Goal: Task Accomplishment & Management: Manage account settings

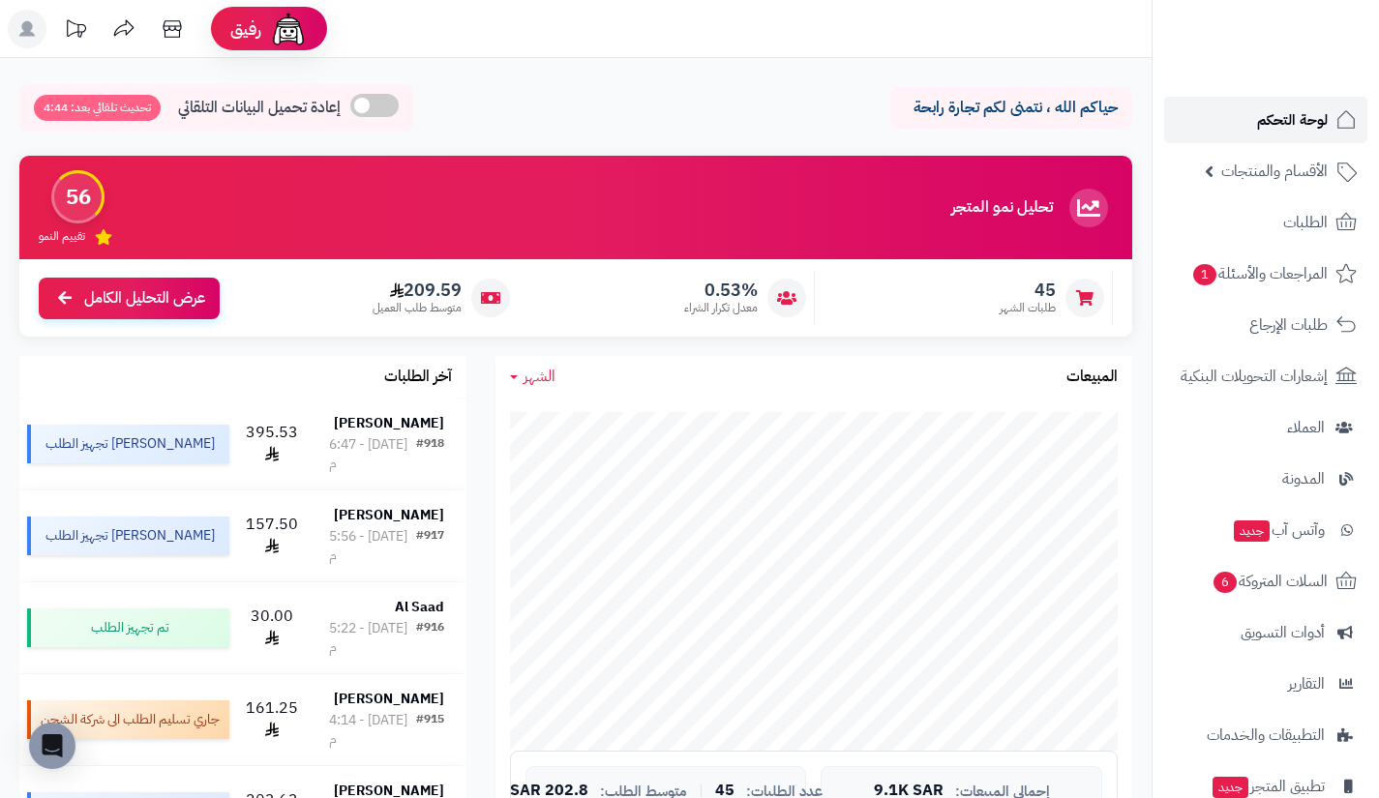
click at [1279, 127] on span "لوحة التحكم" at bounding box center [1292, 119] width 71 height 27
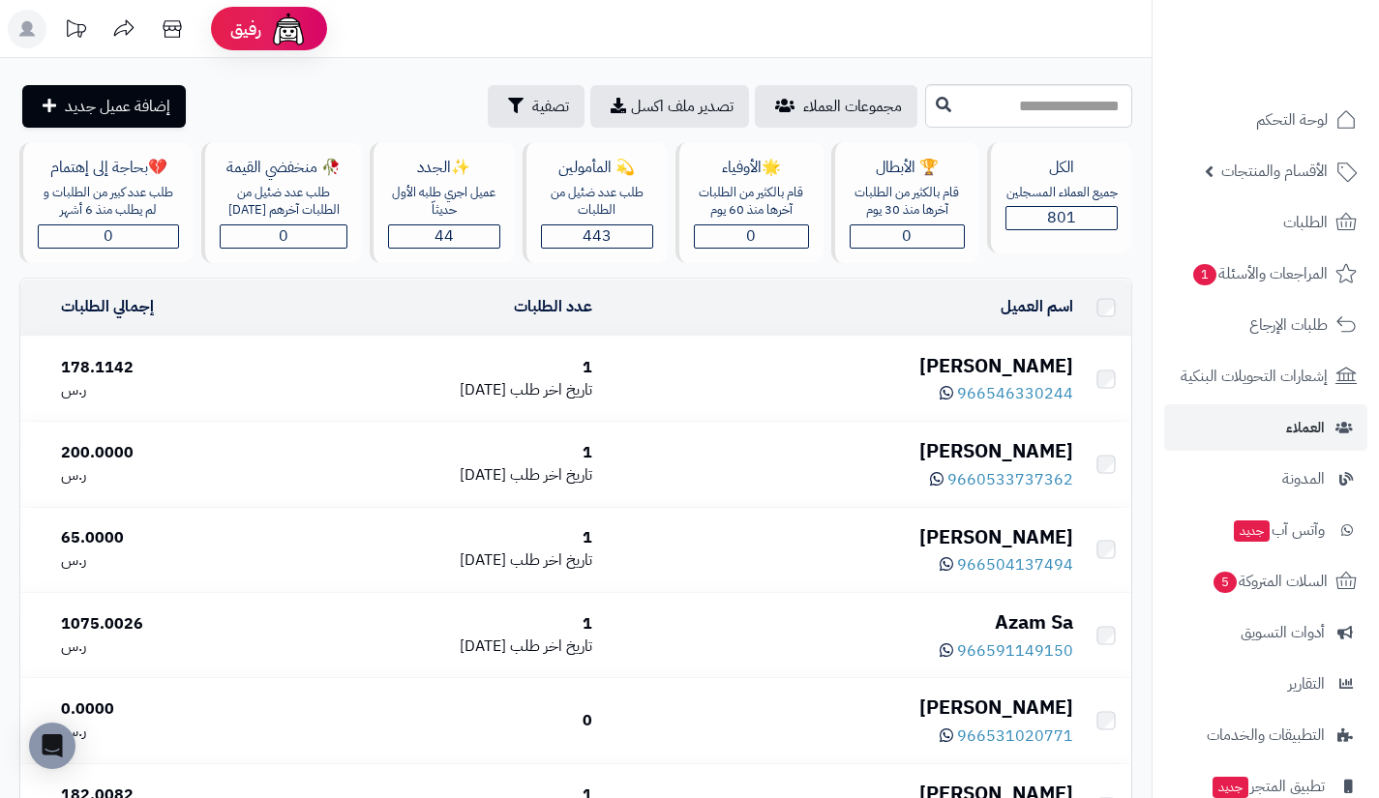
scroll to position [8353, 0]
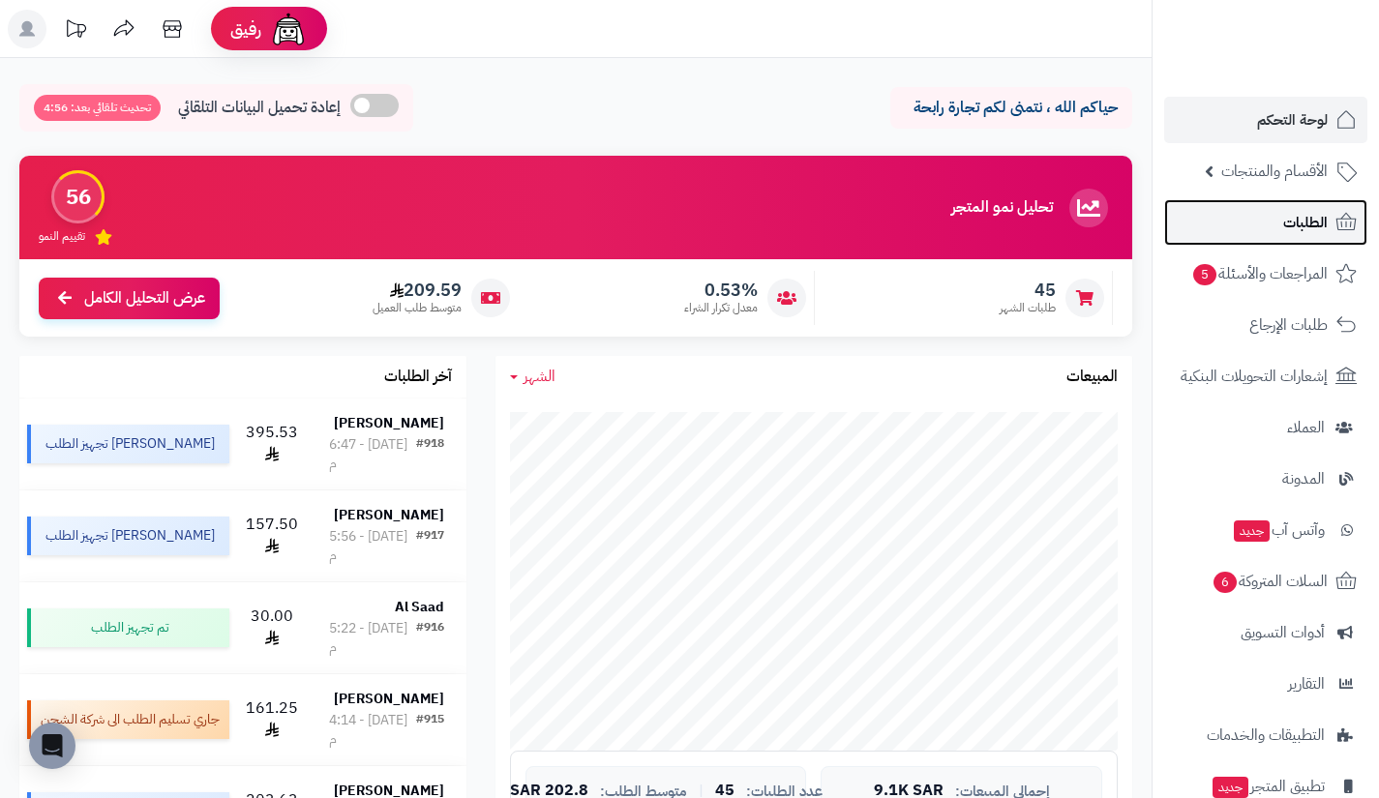
click at [1270, 233] on link "الطلبات" at bounding box center [1265, 222] width 203 height 46
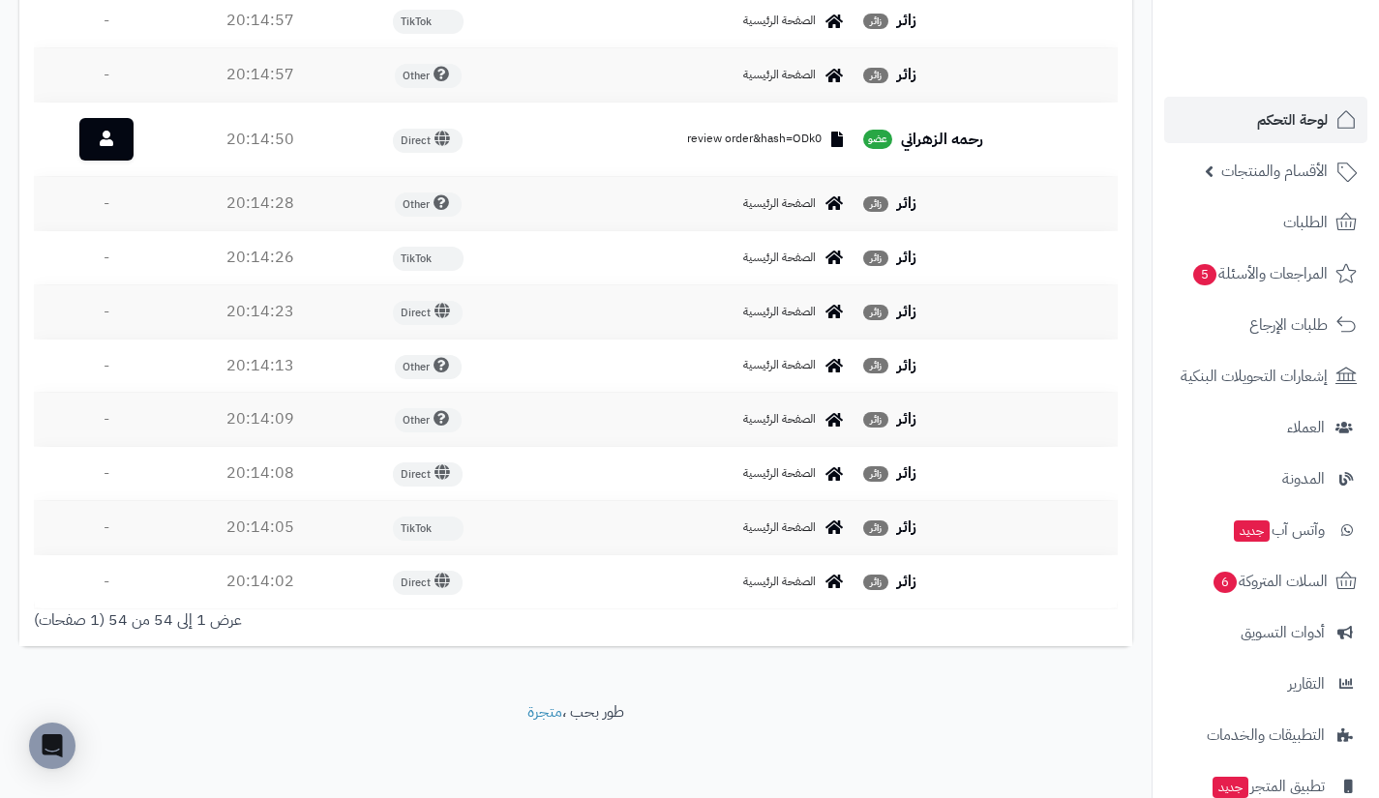
scroll to position [3085, 0]
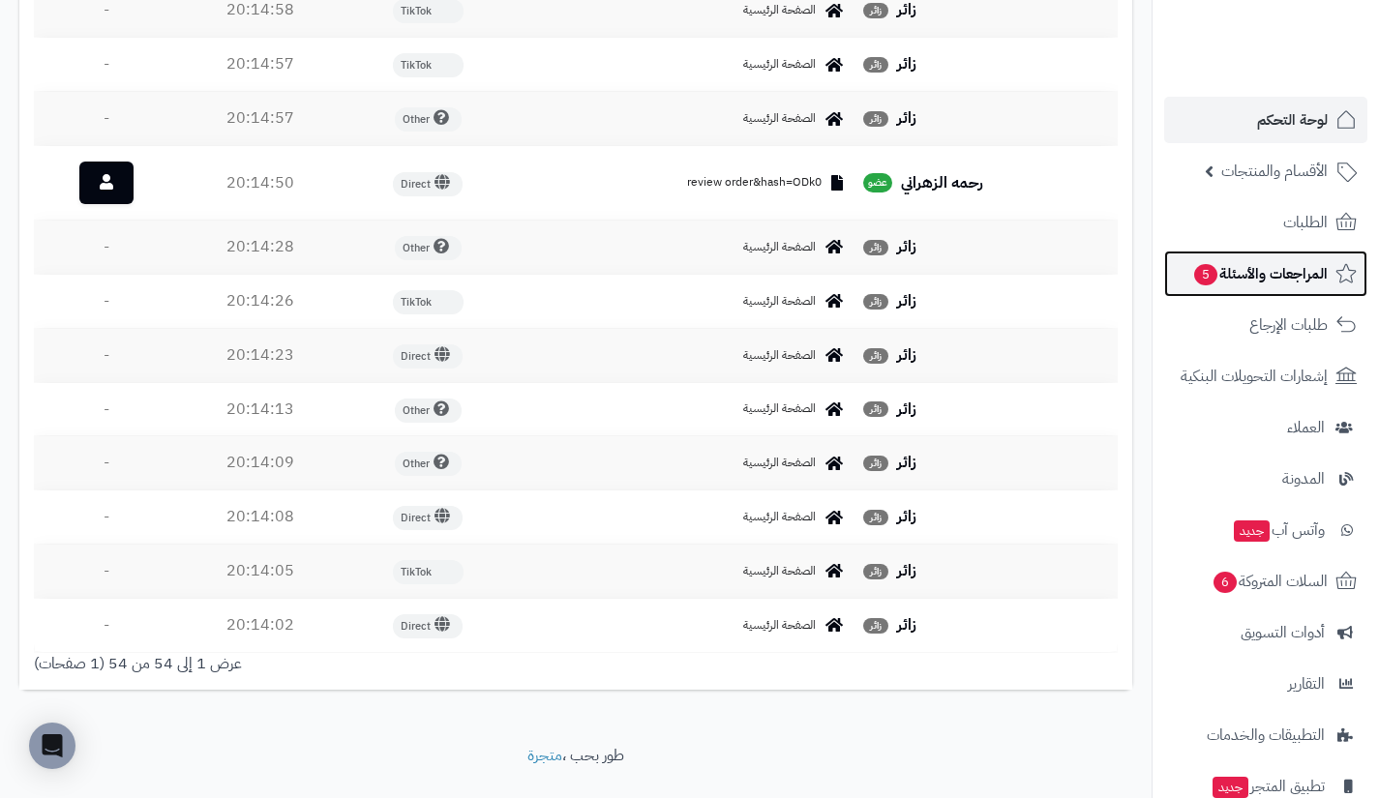
click at [1242, 276] on span "المراجعات والأسئلة 5" at bounding box center [1259, 273] width 135 height 27
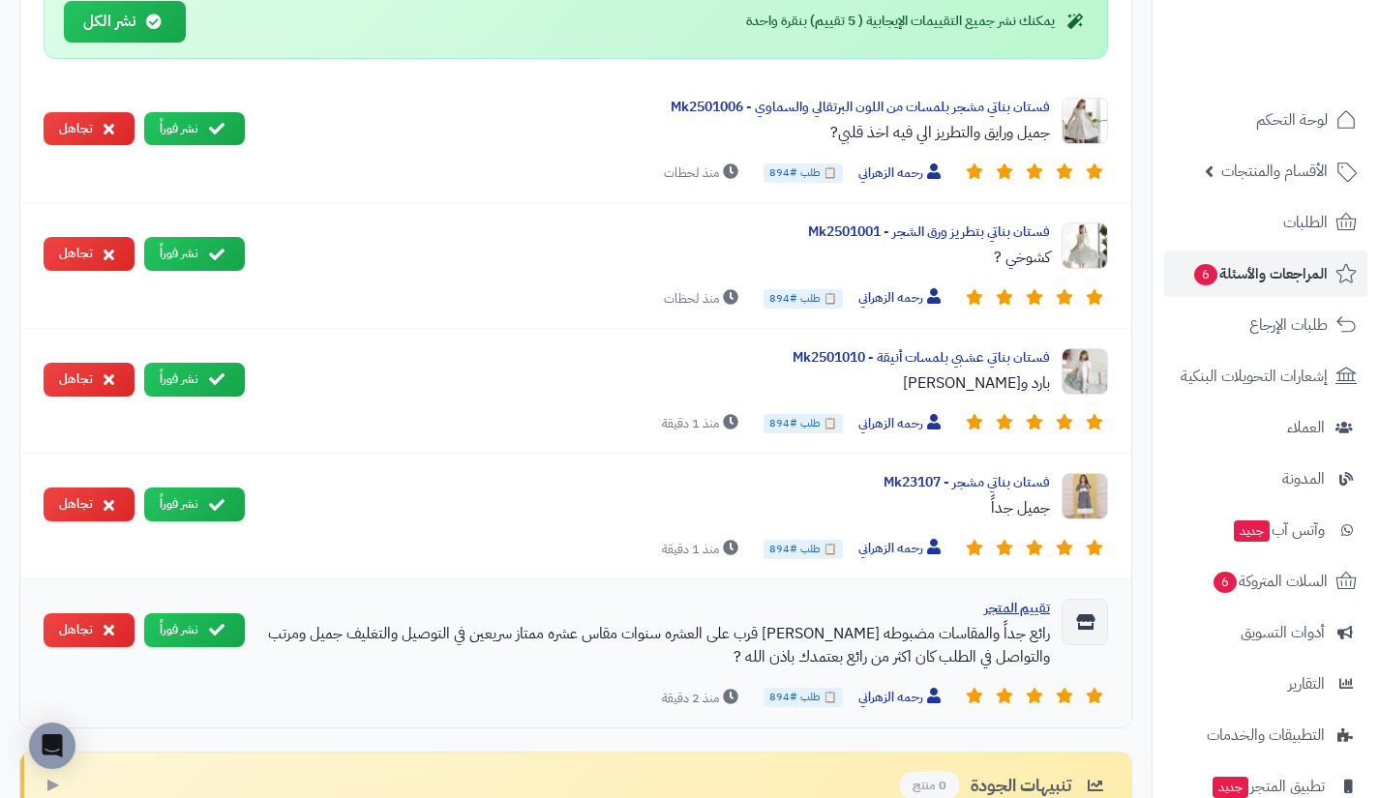
scroll to position [944, 0]
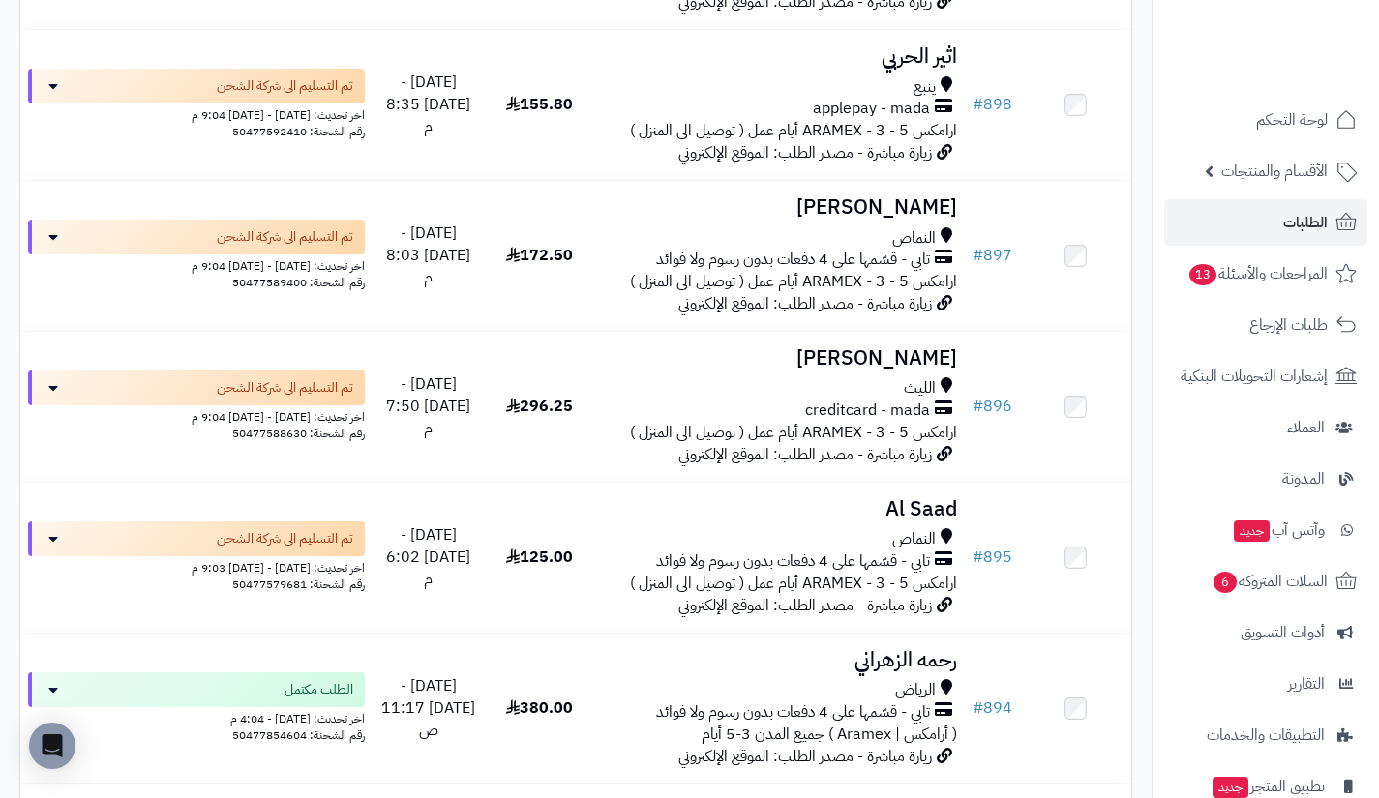
scroll to position [2603, 0]
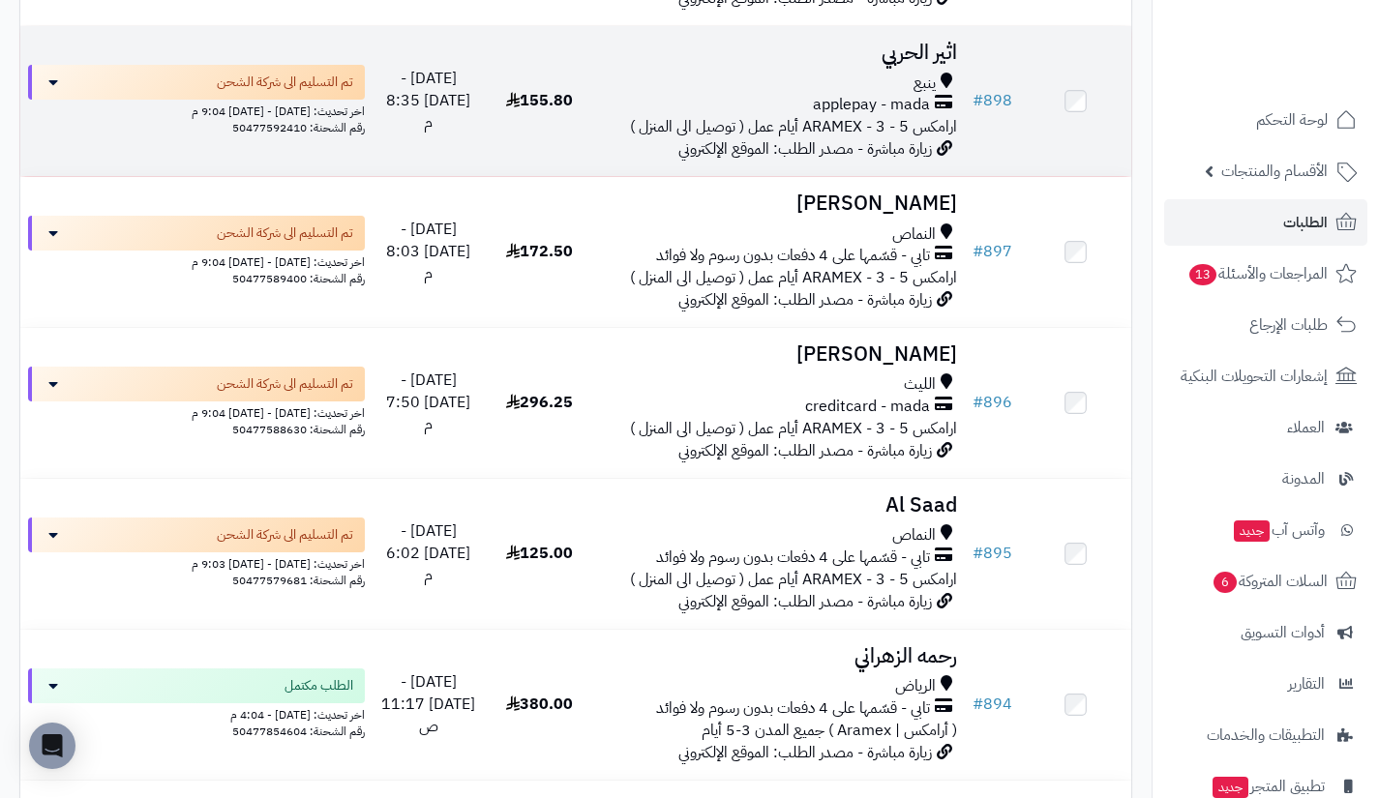
click at [887, 116] on span "applepay - mada" at bounding box center [871, 105] width 117 height 22
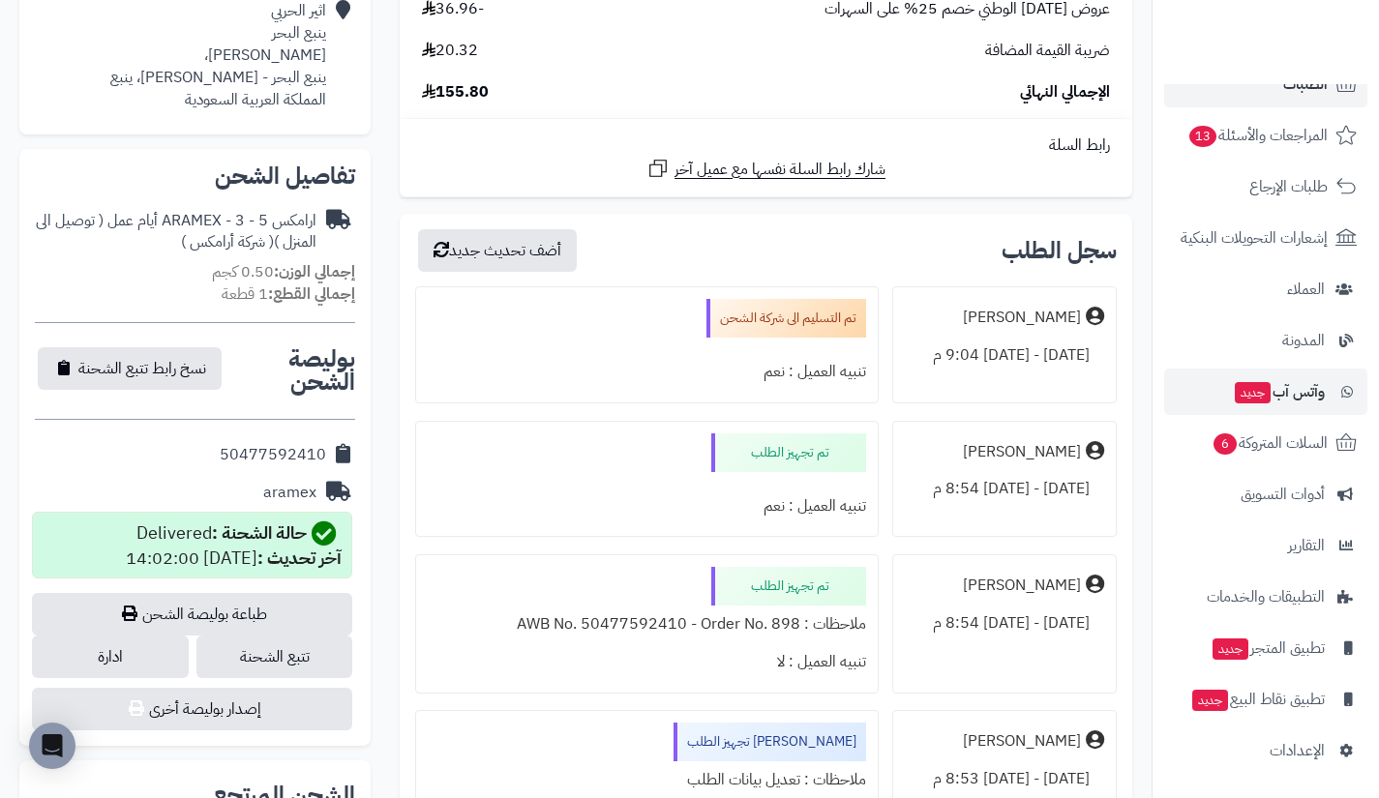
scroll to position [498, 0]
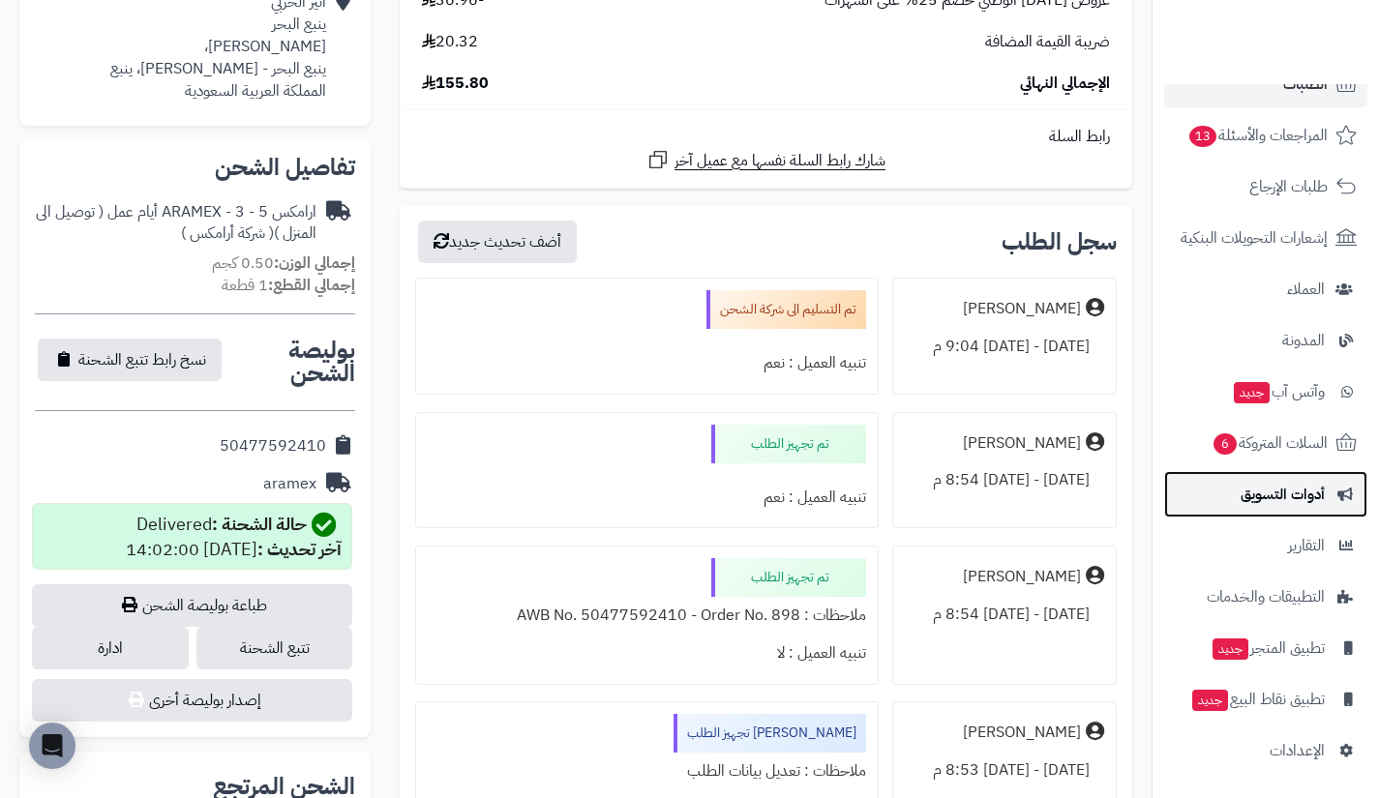
click at [1270, 489] on span "أدوات التسويق" at bounding box center [1282, 494] width 84 height 27
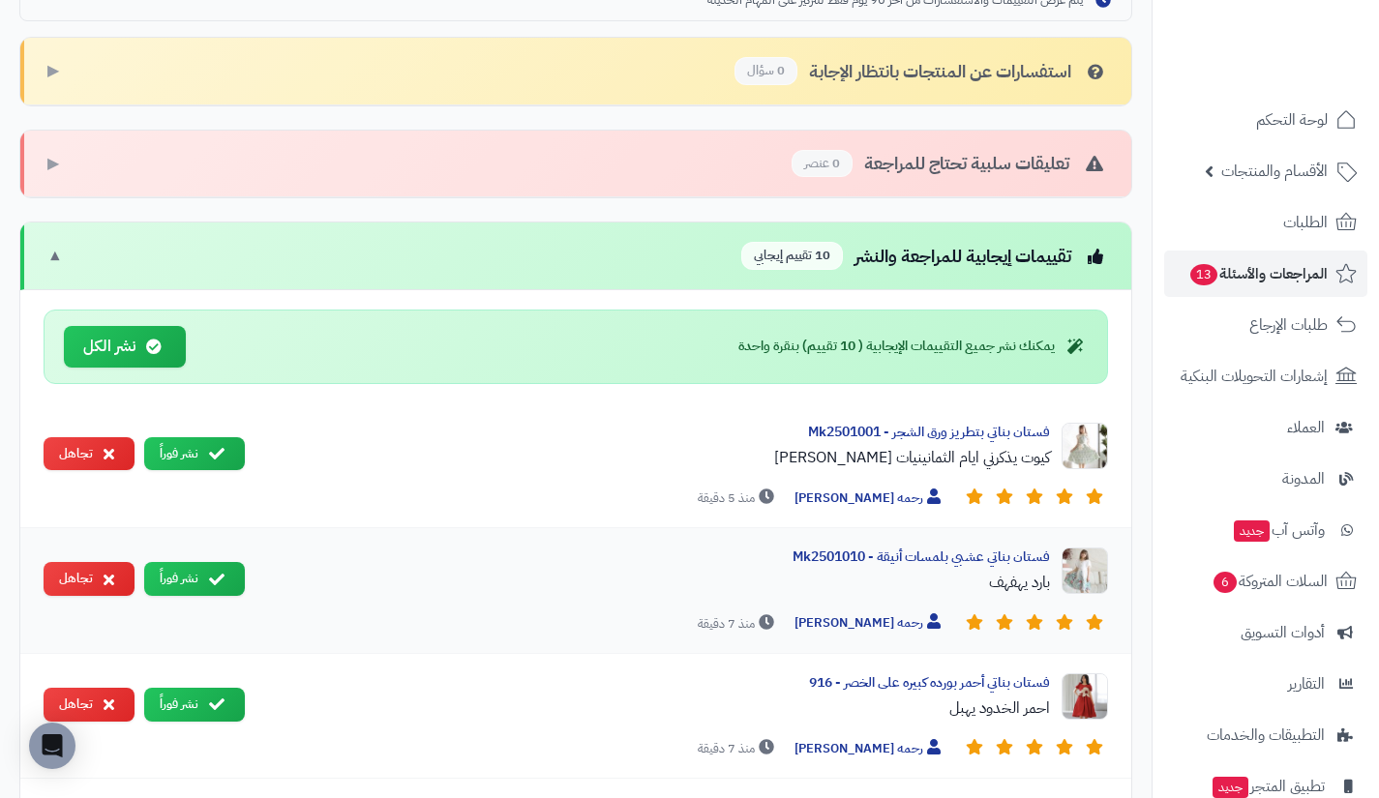
scroll to position [623, 0]
click at [161, 334] on button "نشر الكل" at bounding box center [125, 347] width 122 height 42
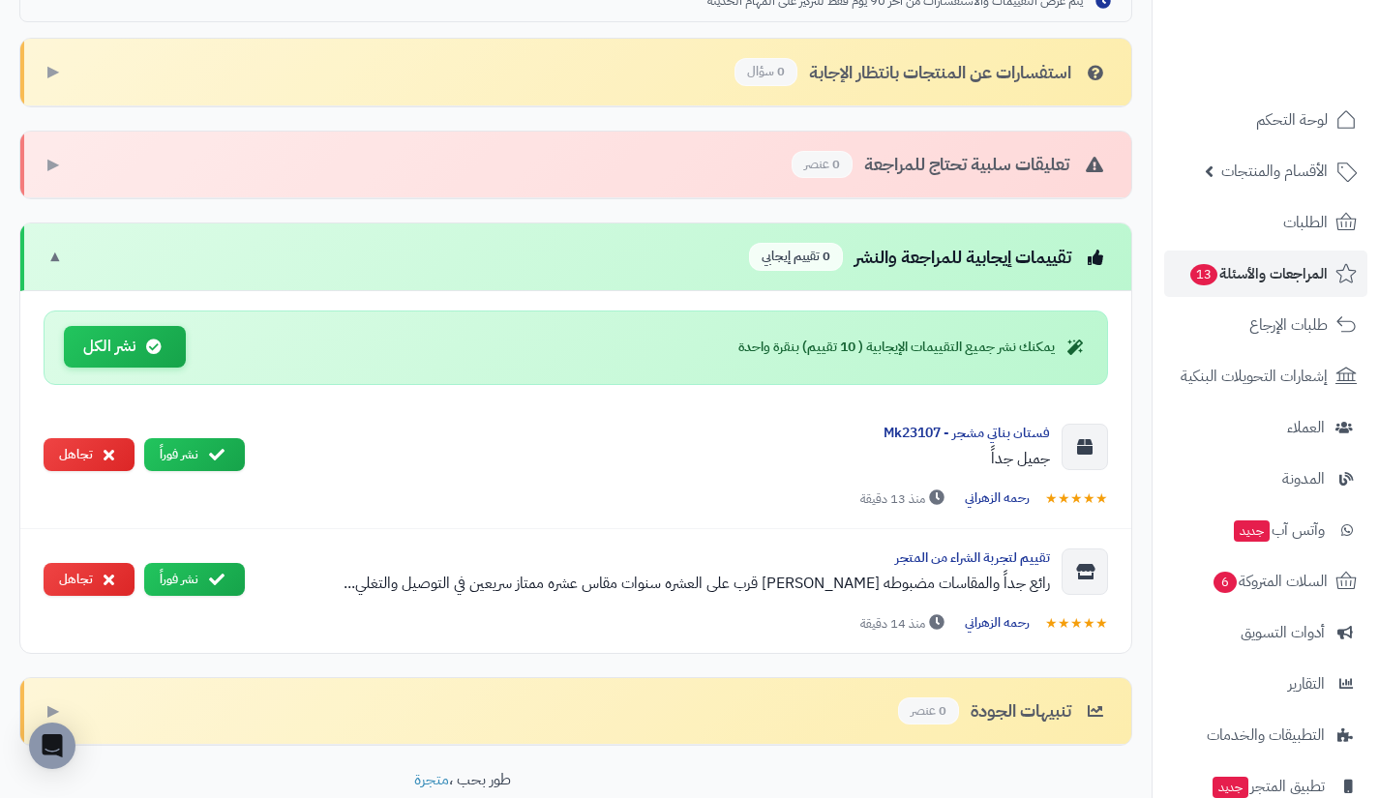
click at [146, 351] on icon at bounding box center [153, 346] width 15 height 15
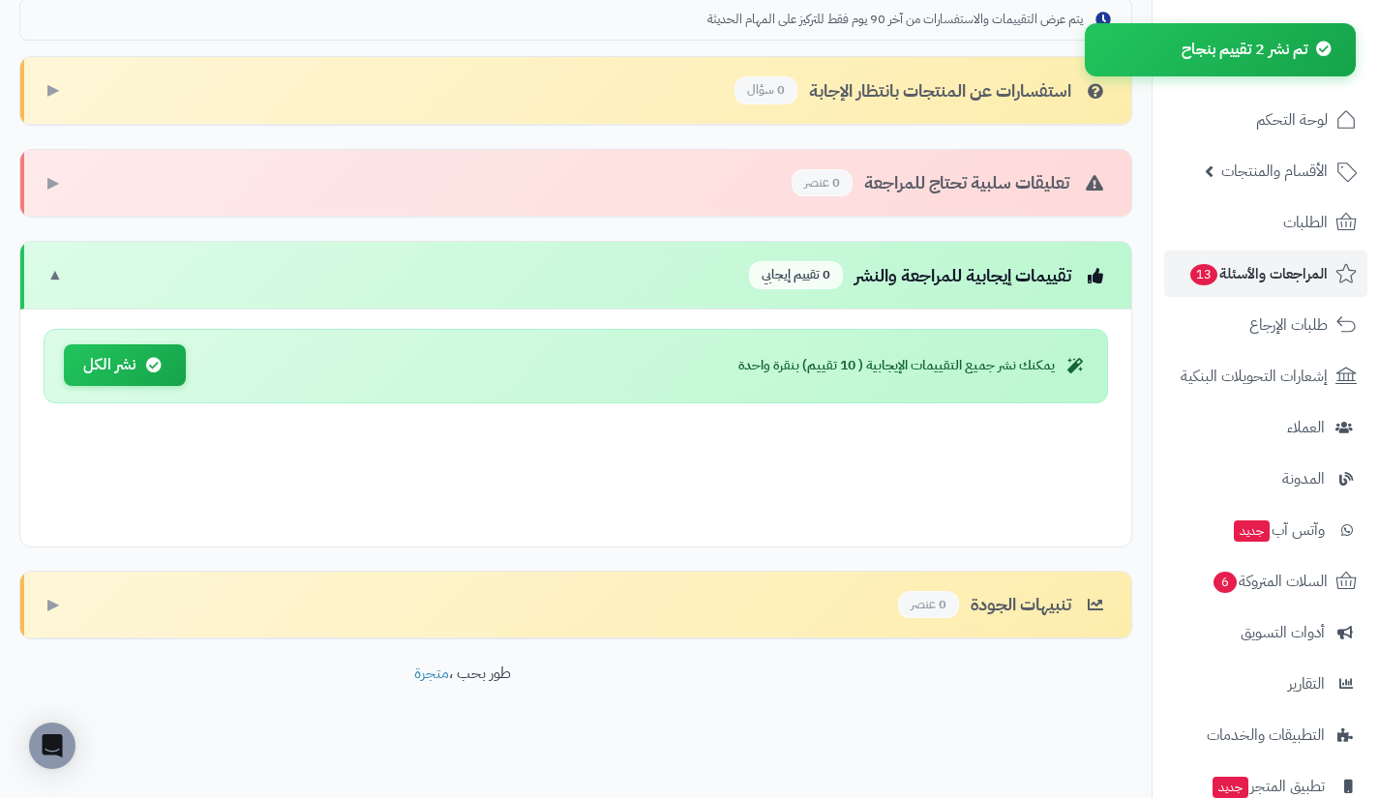
scroll to position [481, 0]
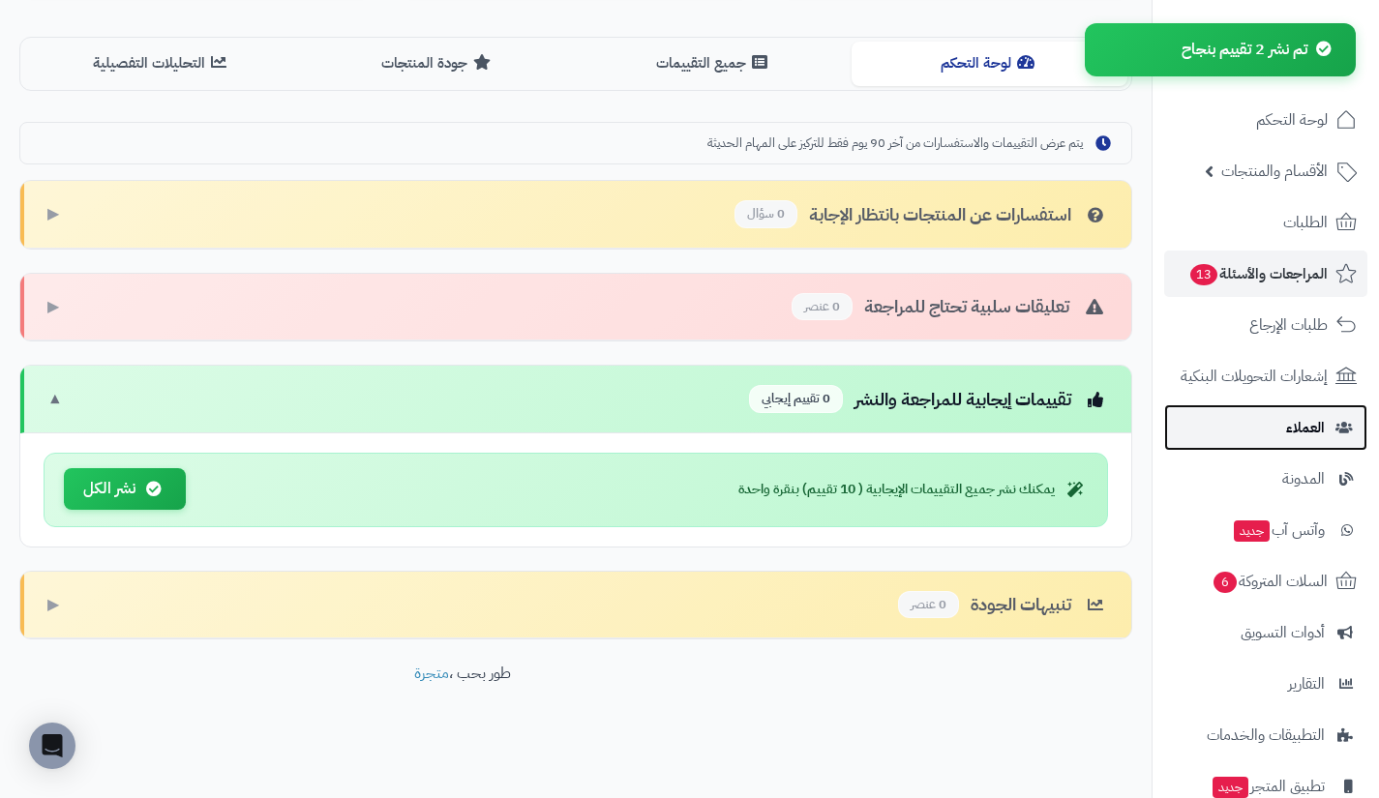
click at [1276, 413] on link "العملاء" at bounding box center [1265, 427] width 203 height 46
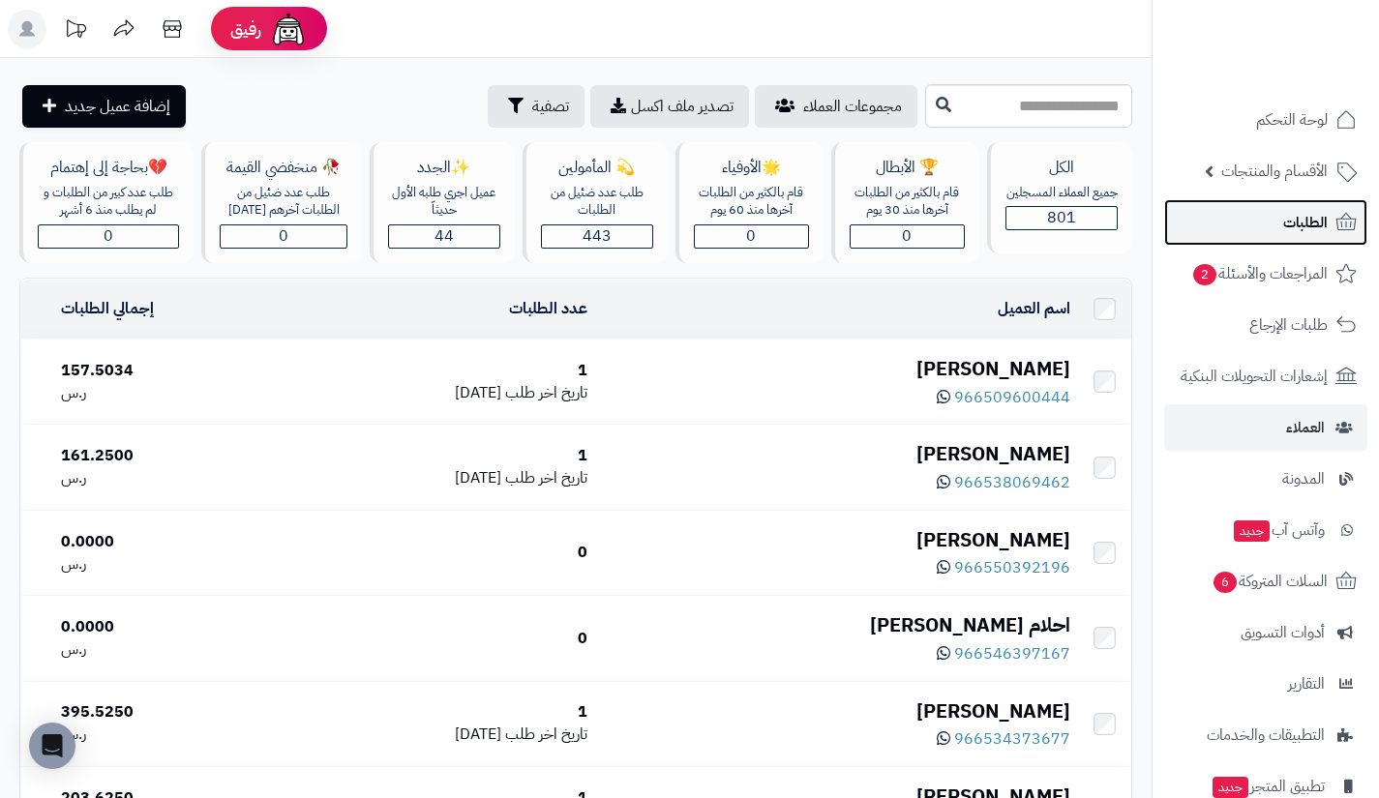
click at [1268, 220] on link "الطلبات" at bounding box center [1265, 222] width 203 height 46
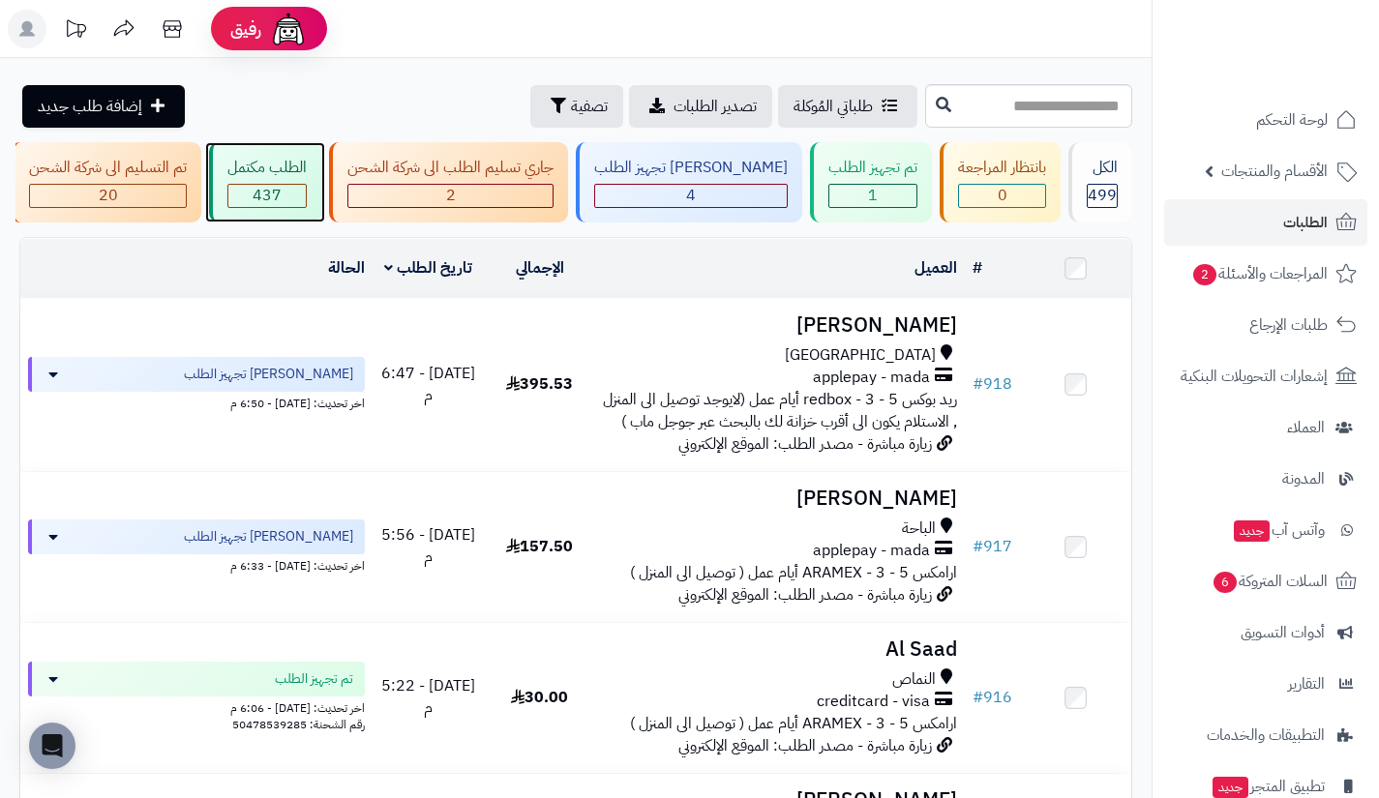
click at [321, 183] on div "الطلب مكتمل 437" at bounding box center [265, 182] width 112 height 80
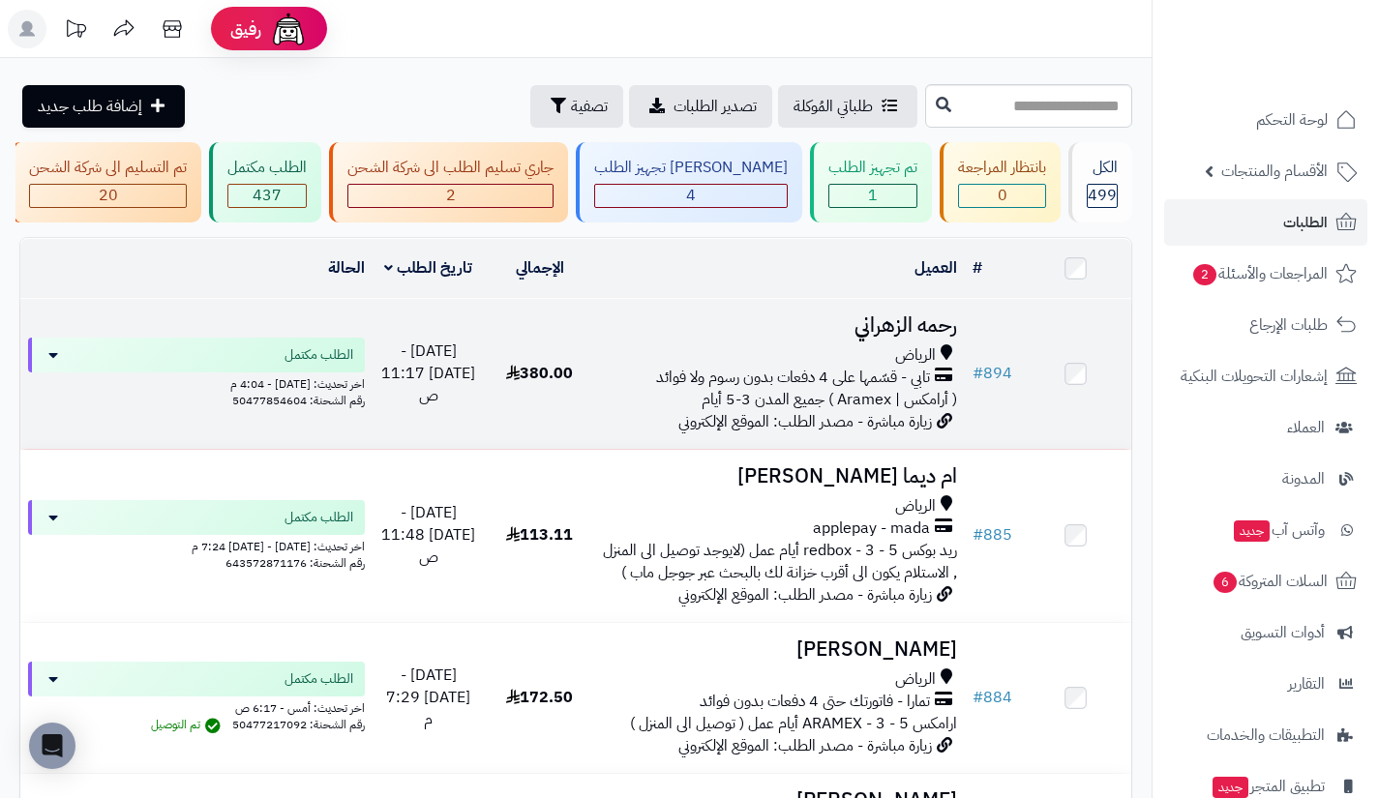
click at [892, 389] on span "تابي - قسّمها على 4 دفعات بدون رسوم ولا فوائد" at bounding box center [793, 378] width 274 height 22
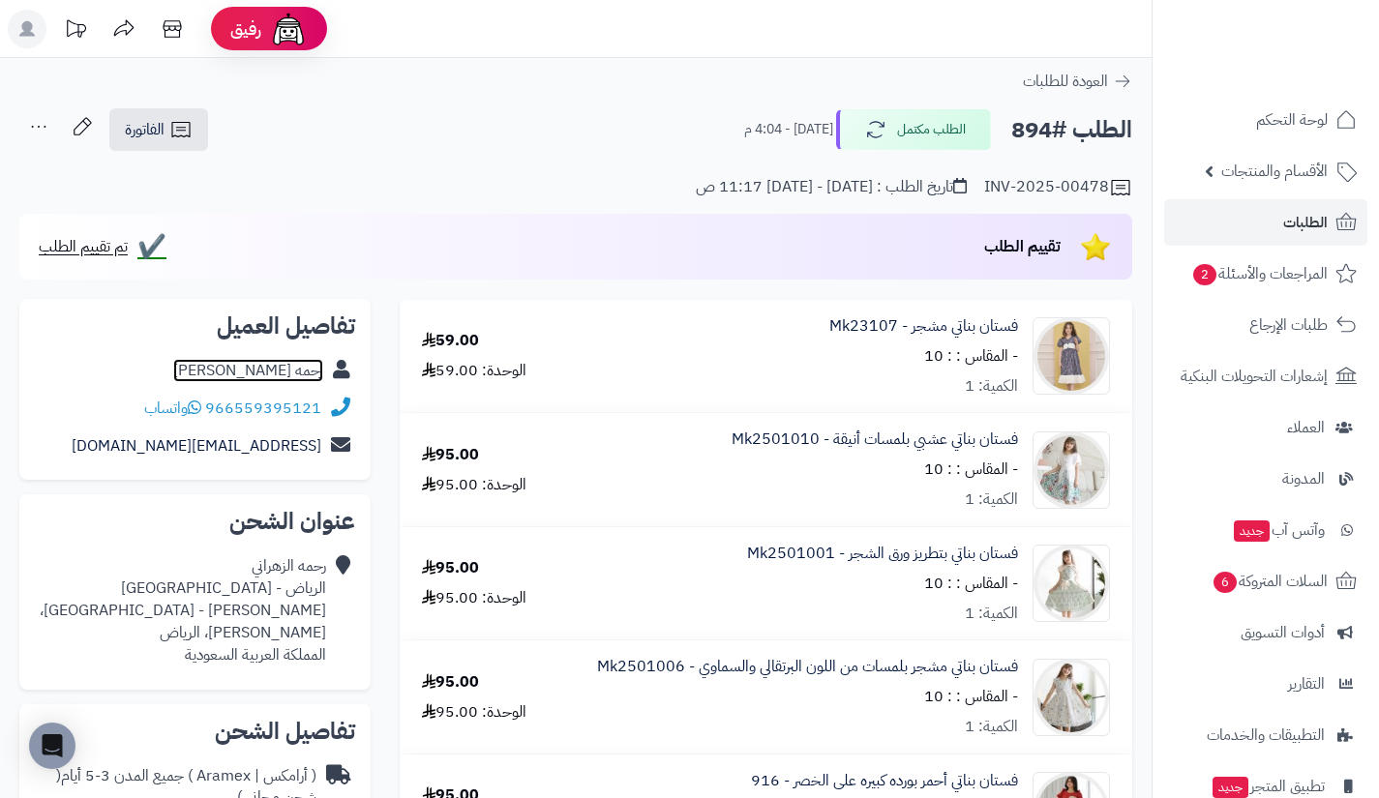
click at [307, 365] on link "رحمه الزهراني" at bounding box center [248, 370] width 150 height 23
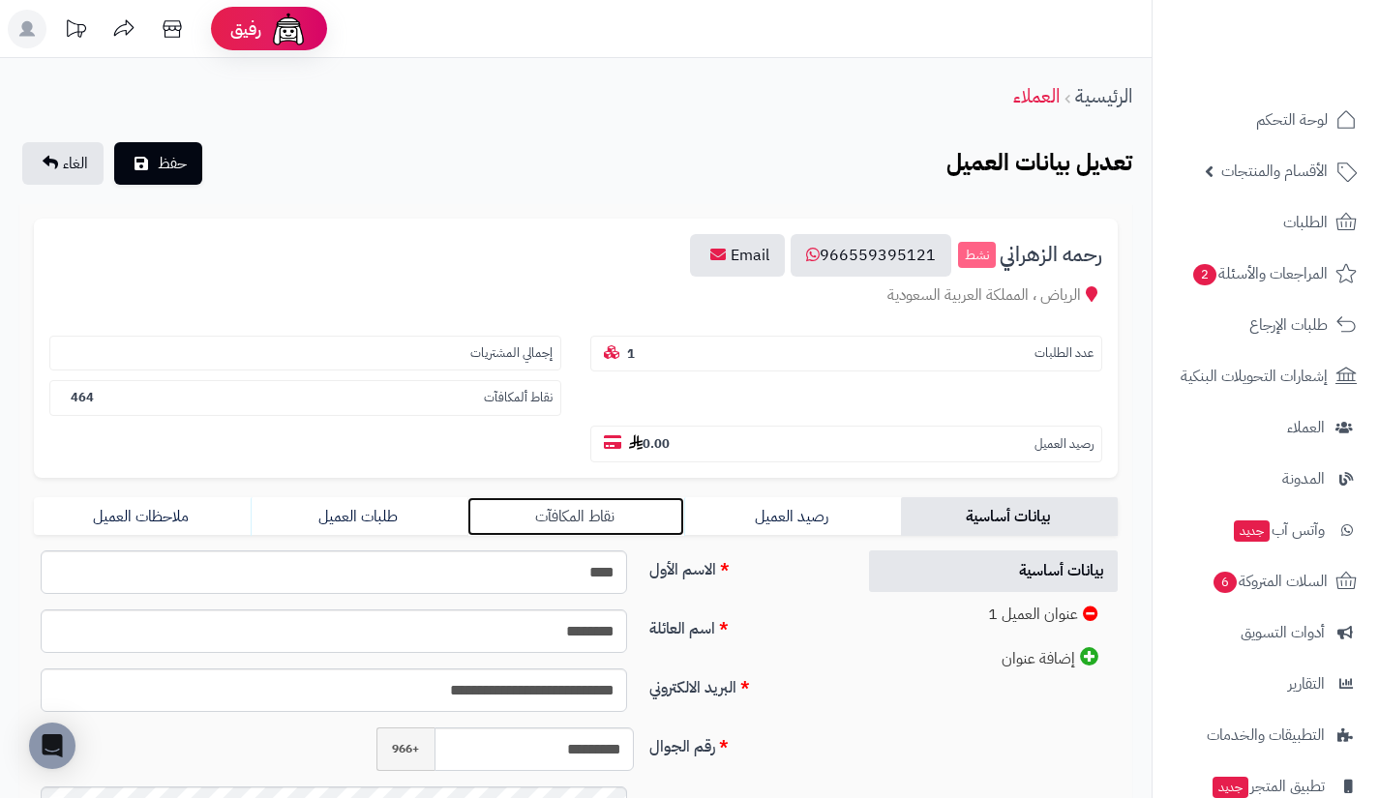
click at [633, 513] on link "نقاط المكافآت" at bounding box center [575, 516] width 217 height 39
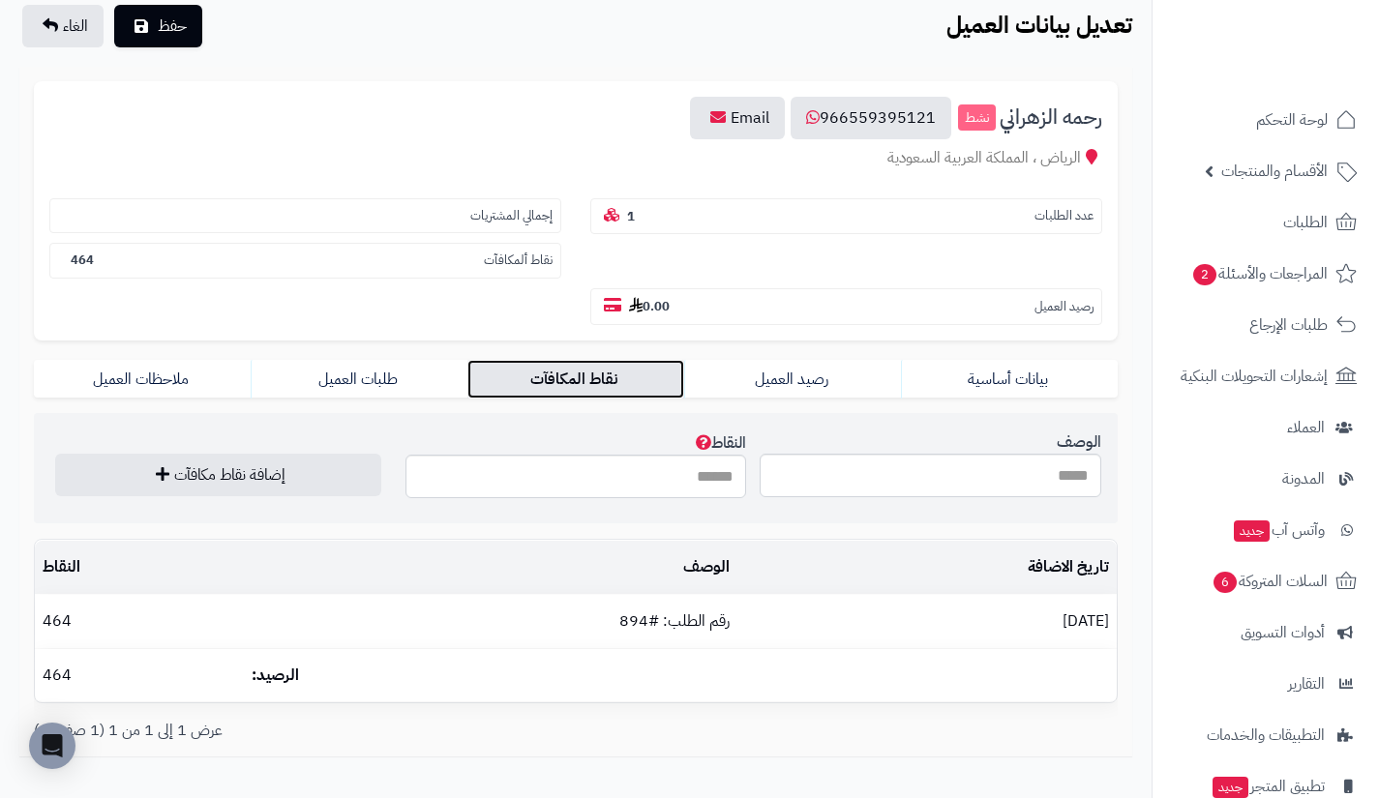
scroll to position [136, 0]
click at [956, 463] on input "الوصف" at bounding box center [931, 477] width 342 height 44
type input "**********"
type input "***"
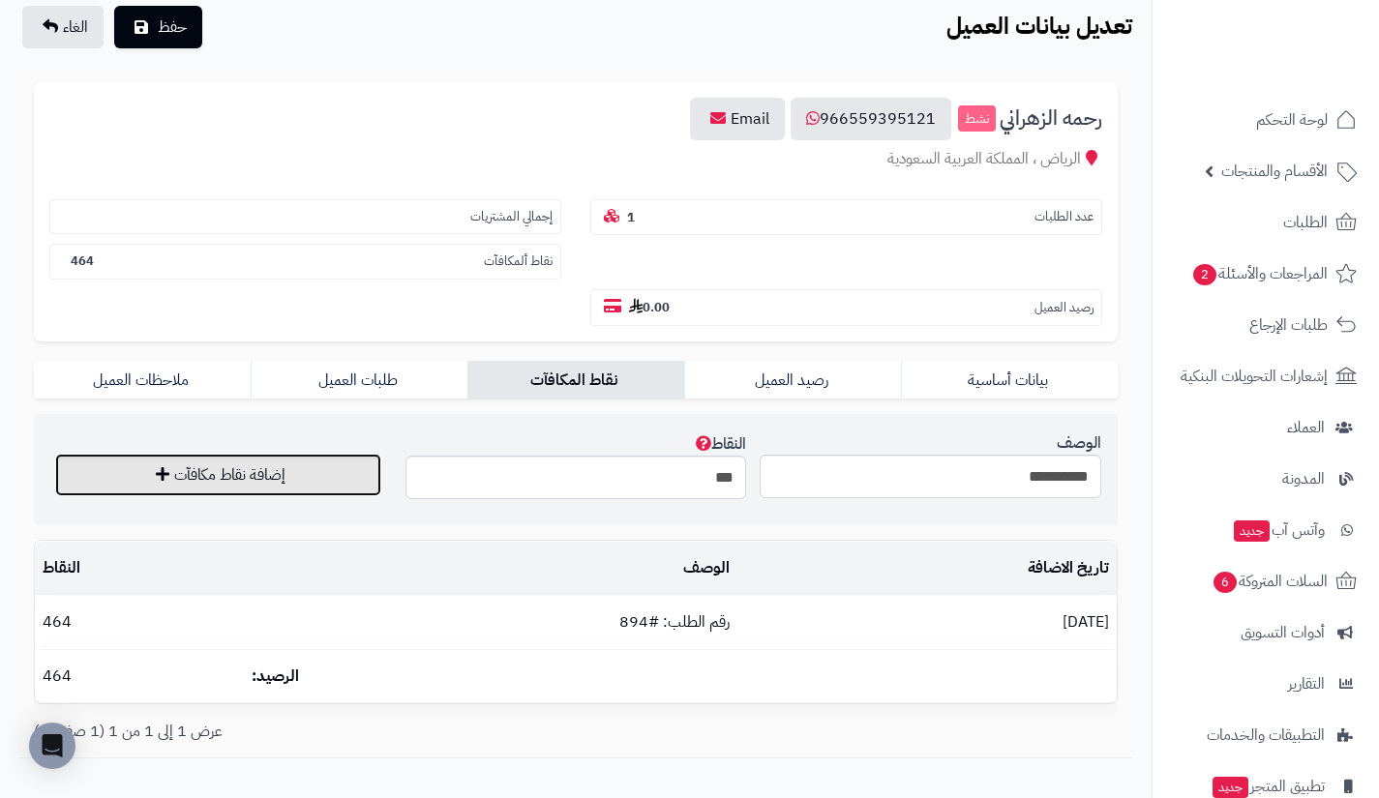
click at [331, 475] on button "إضافة نقاط مكافآت" at bounding box center [218, 475] width 326 height 43
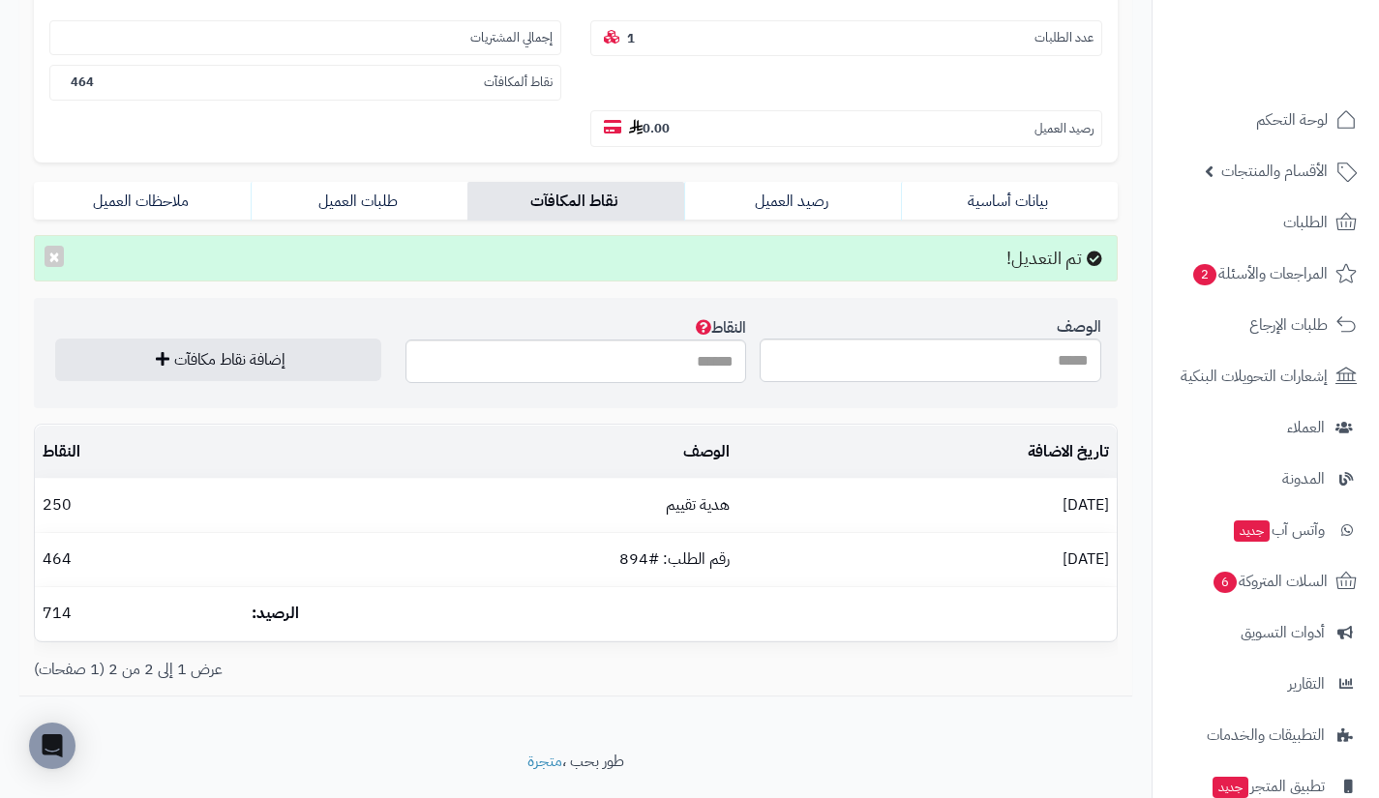
scroll to position [298, 0]
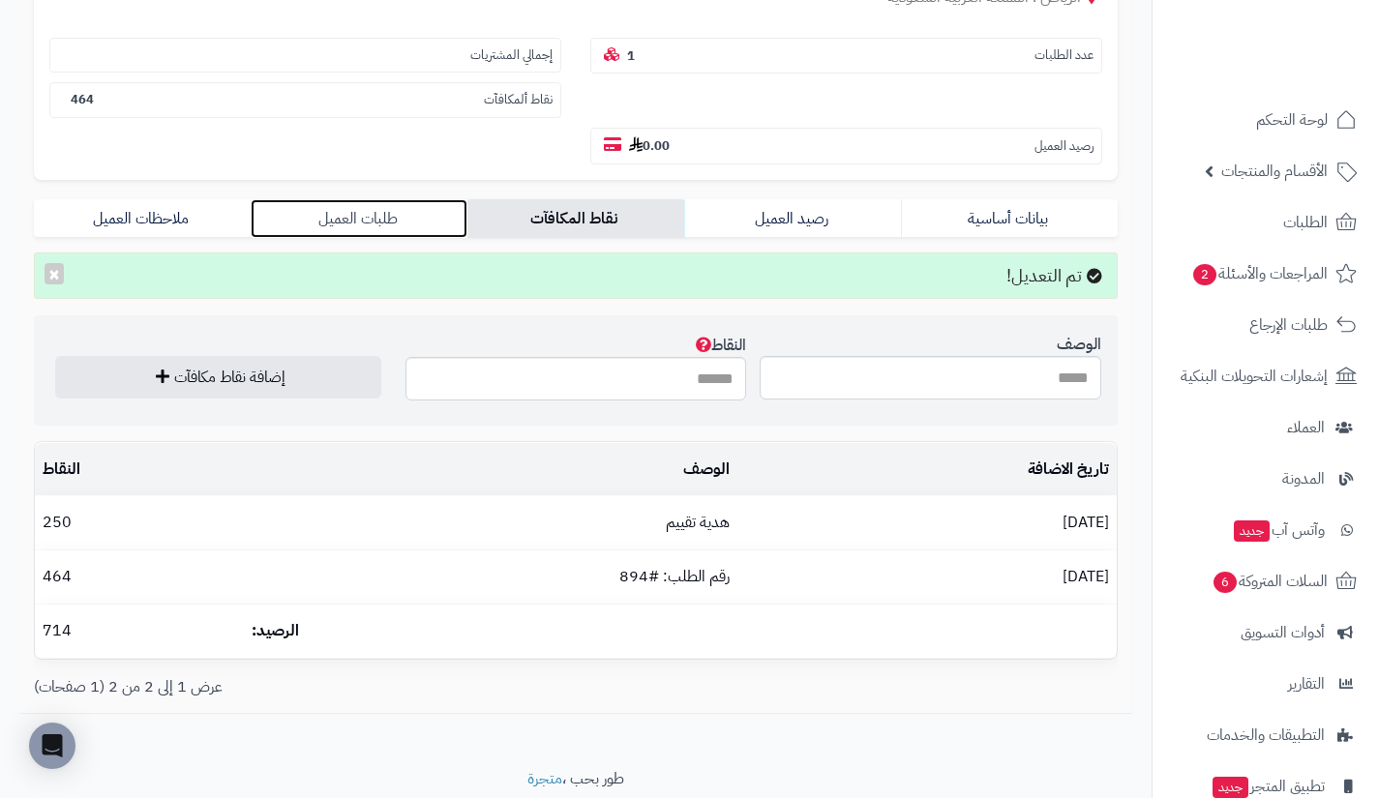
click at [411, 222] on link "طلبات العميل" at bounding box center [359, 218] width 217 height 39
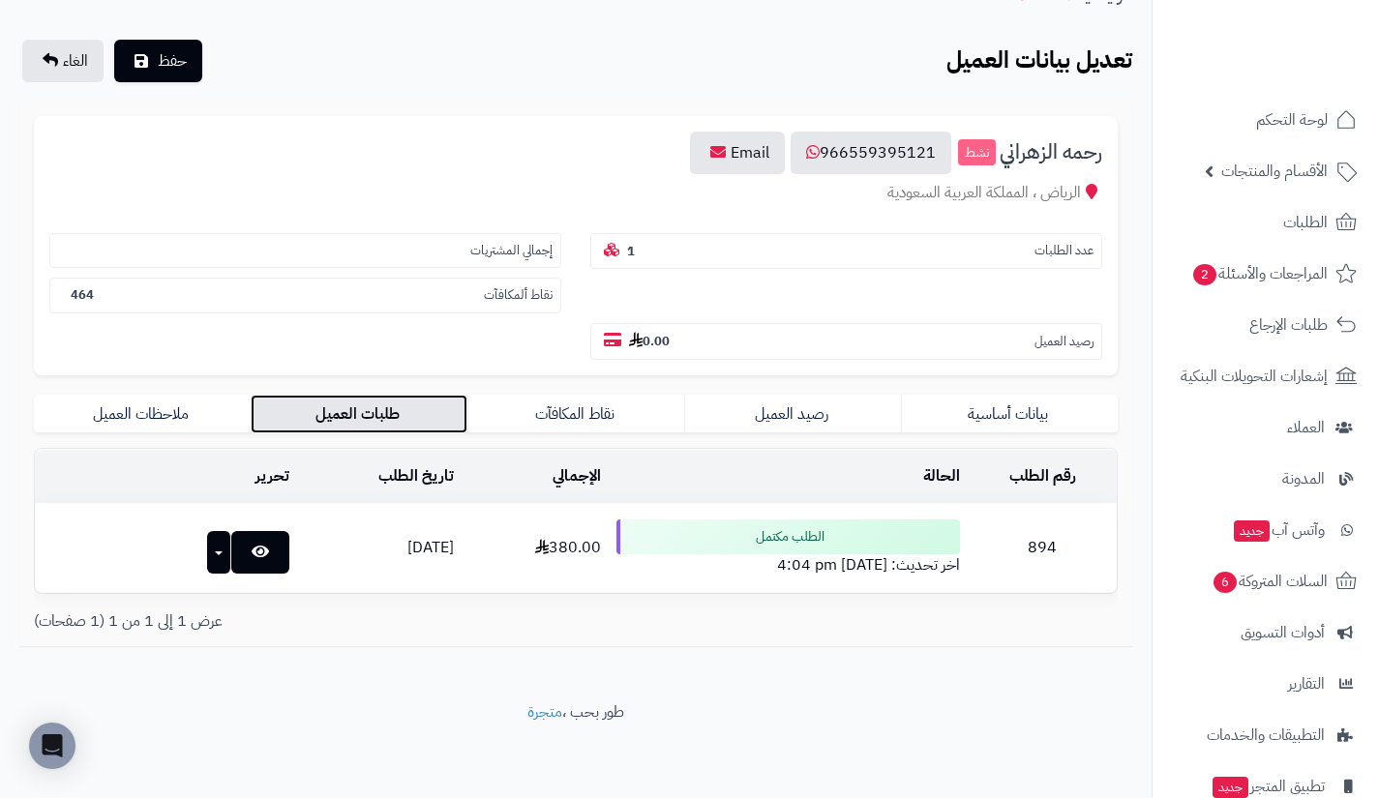
scroll to position [104, 0]
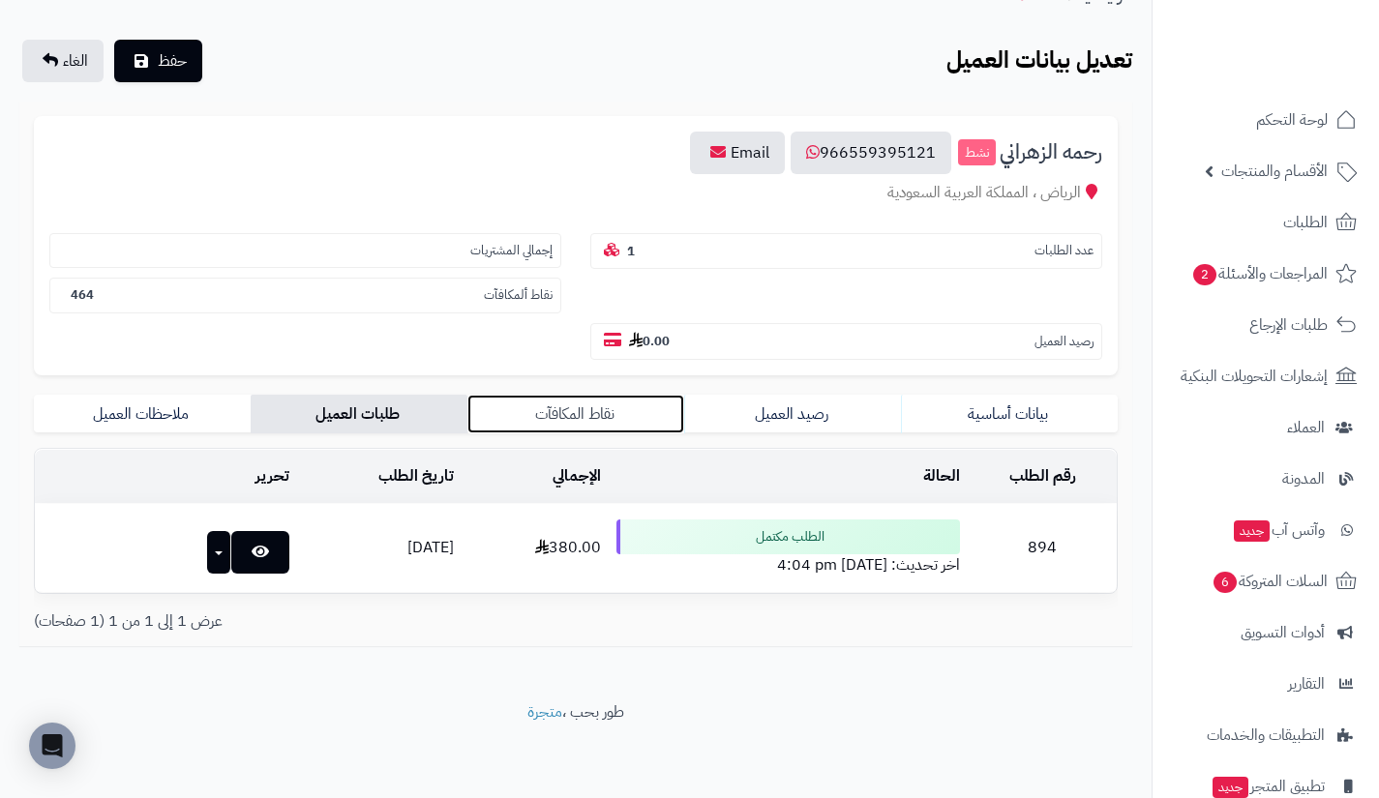
click at [569, 403] on link "نقاط المكافآت" at bounding box center [575, 414] width 217 height 39
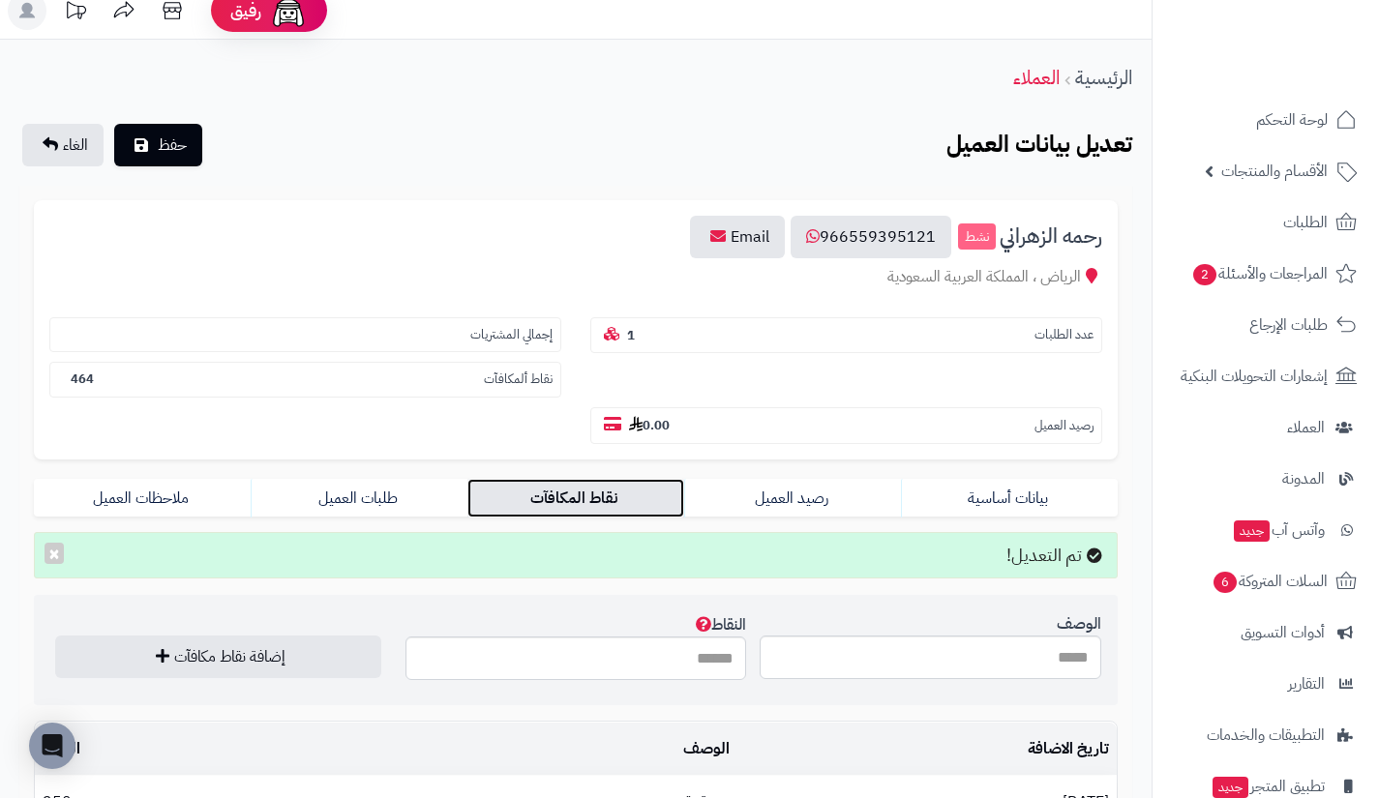
scroll to position [0, 0]
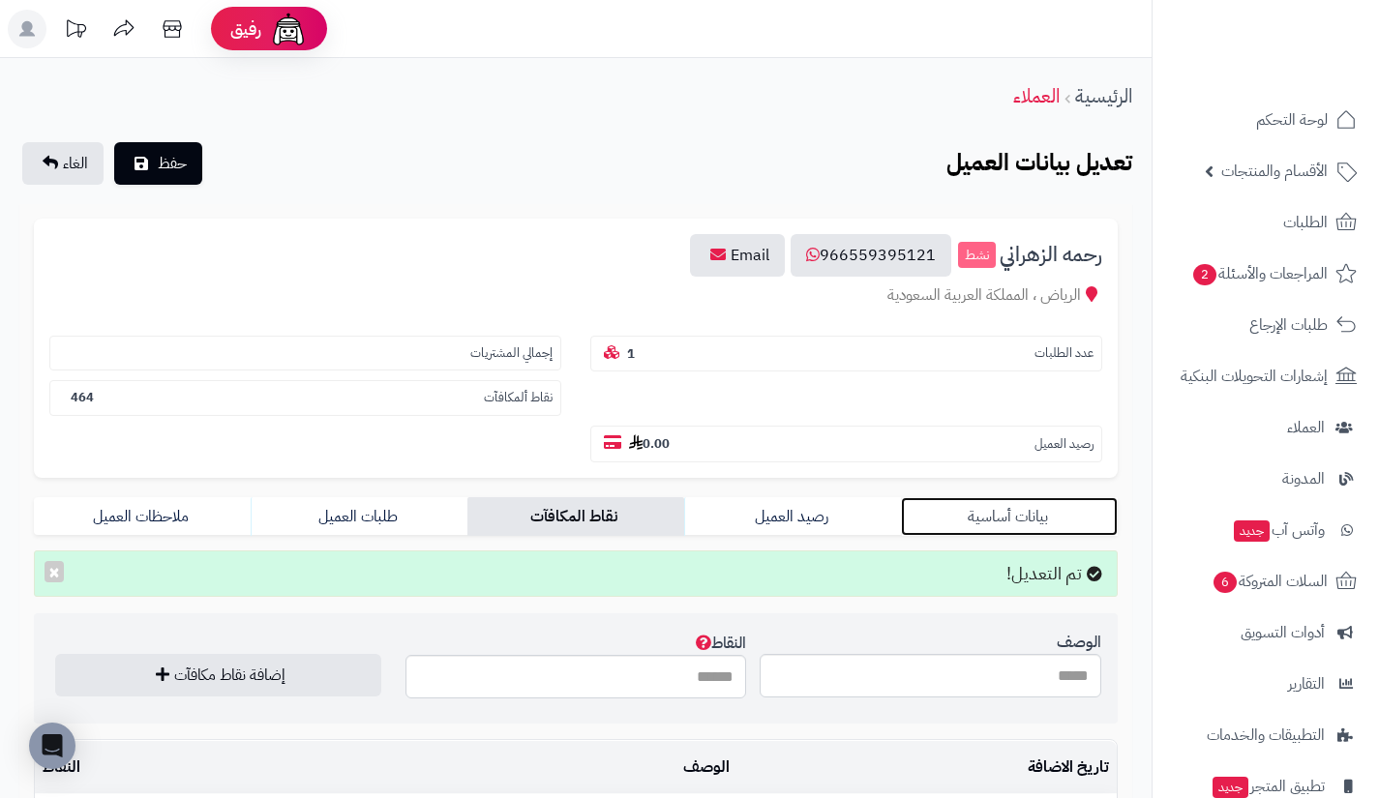
click at [1080, 508] on link "بيانات أساسية" at bounding box center [1009, 516] width 217 height 39
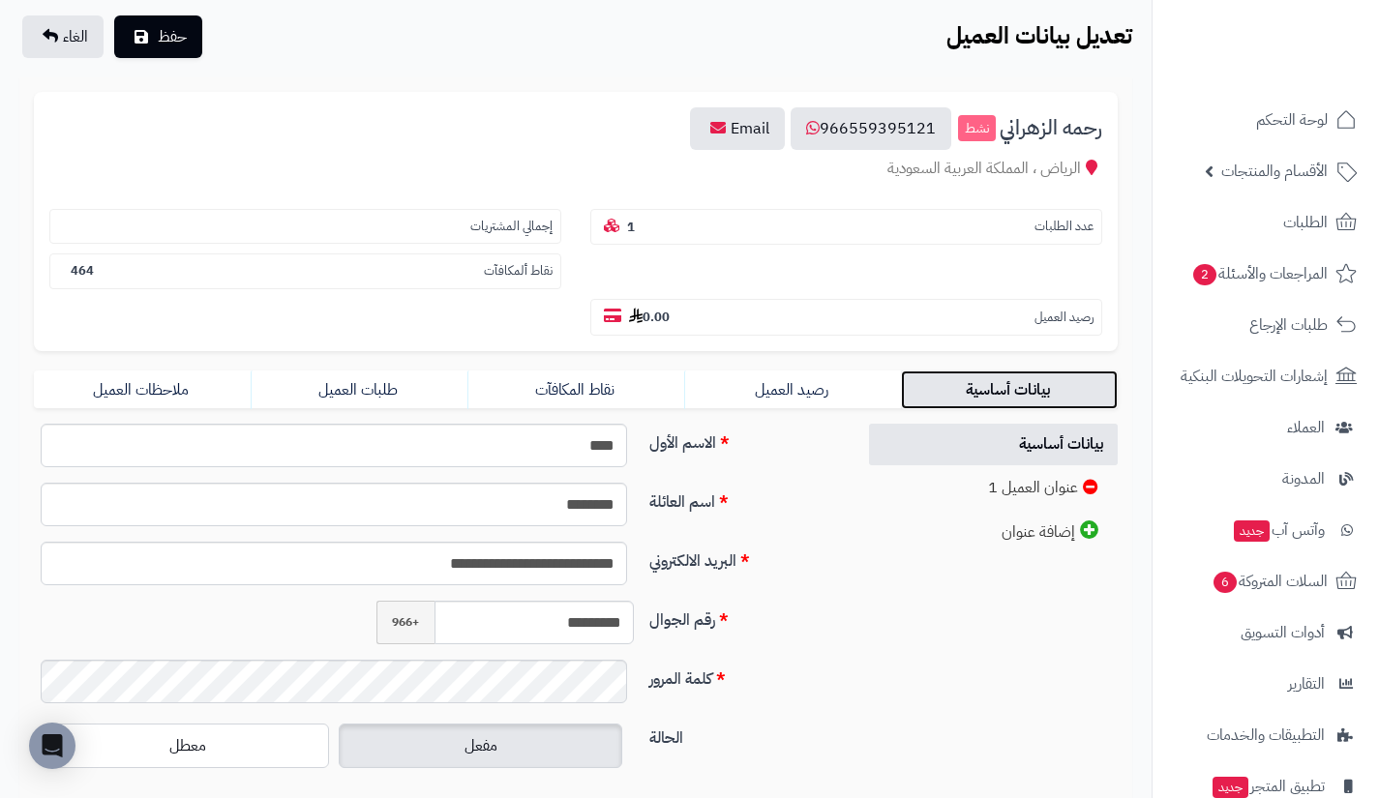
scroll to position [131, 0]
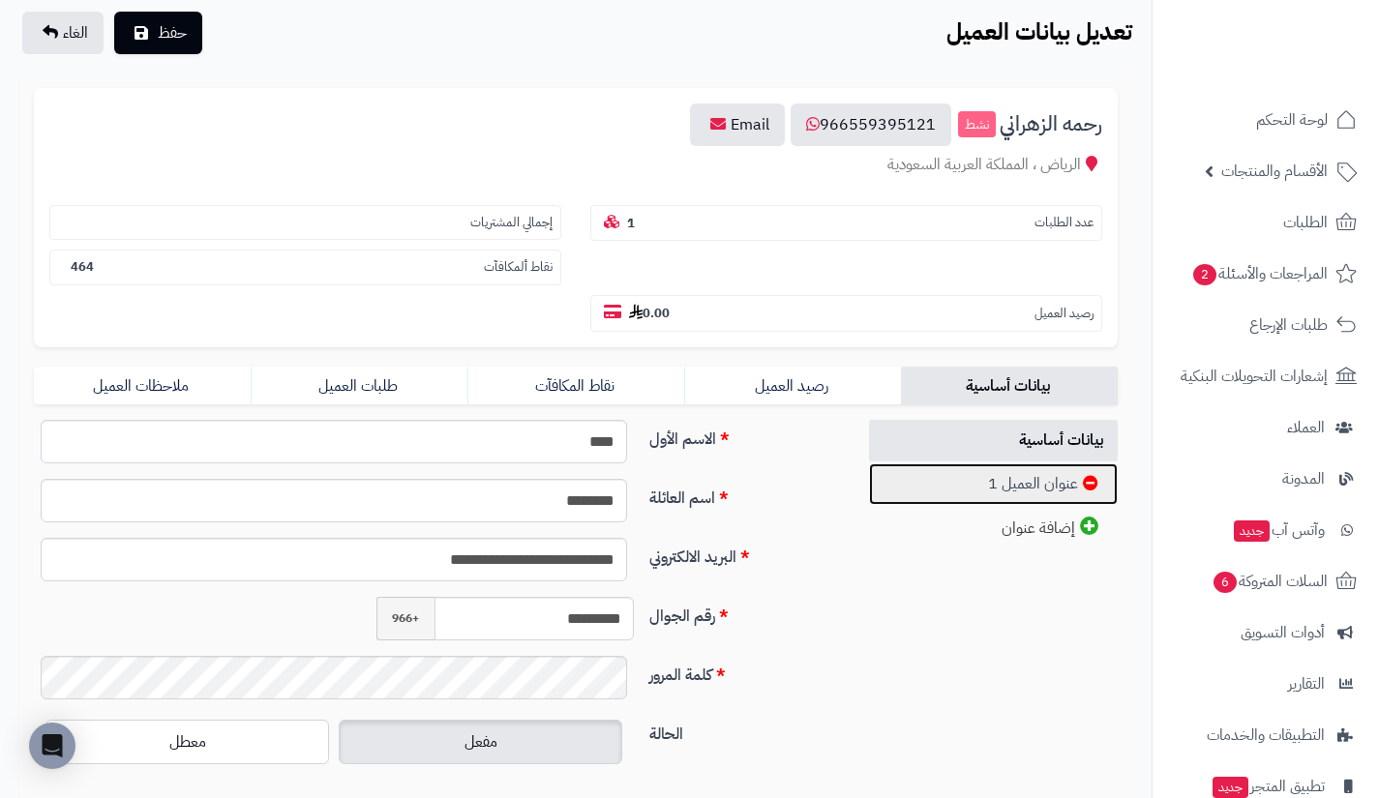
click at [1015, 498] on link "عنوان العميل 1" at bounding box center [994, 484] width 250 height 42
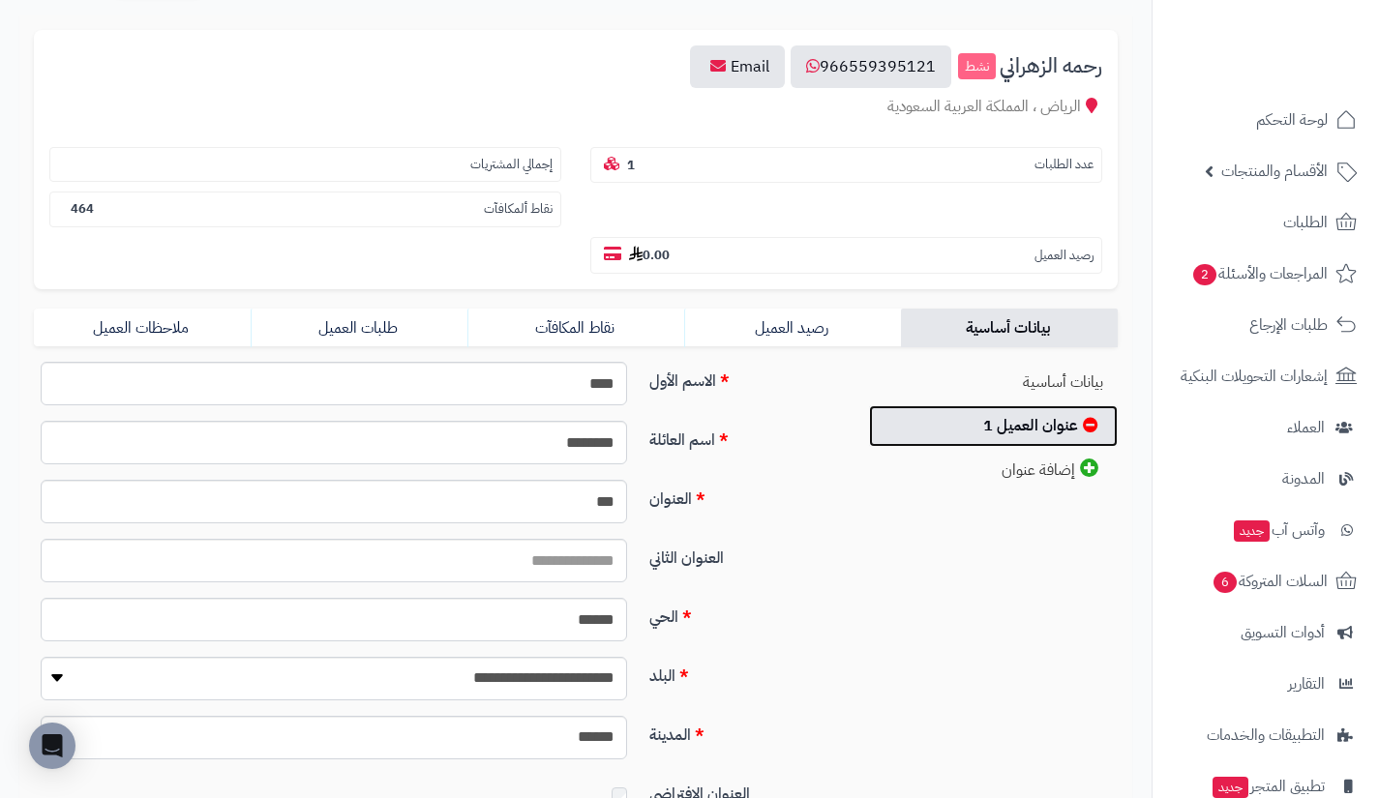
scroll to position [192, 0]
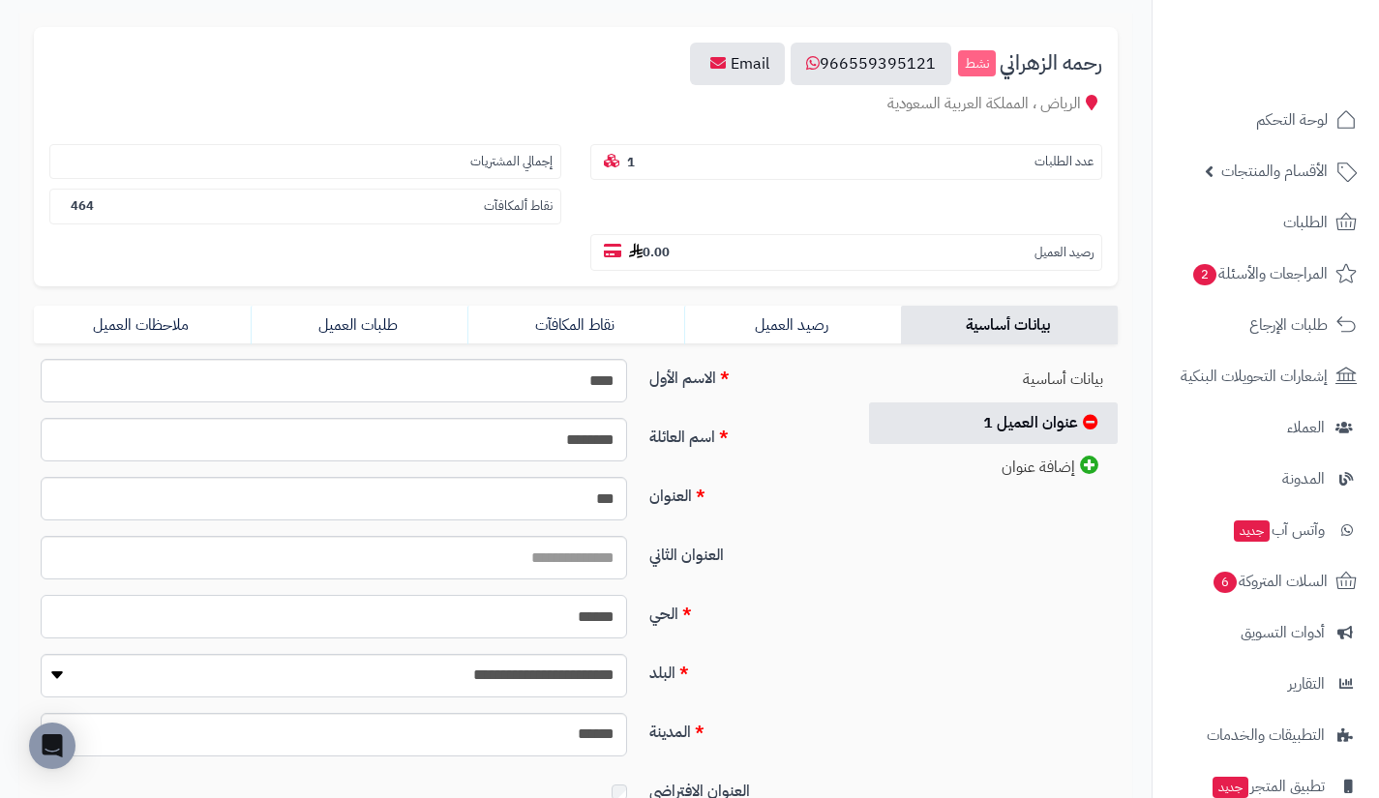
click at [587, 619] on input "******" at bounding box center [334, 617] width 586 height 44
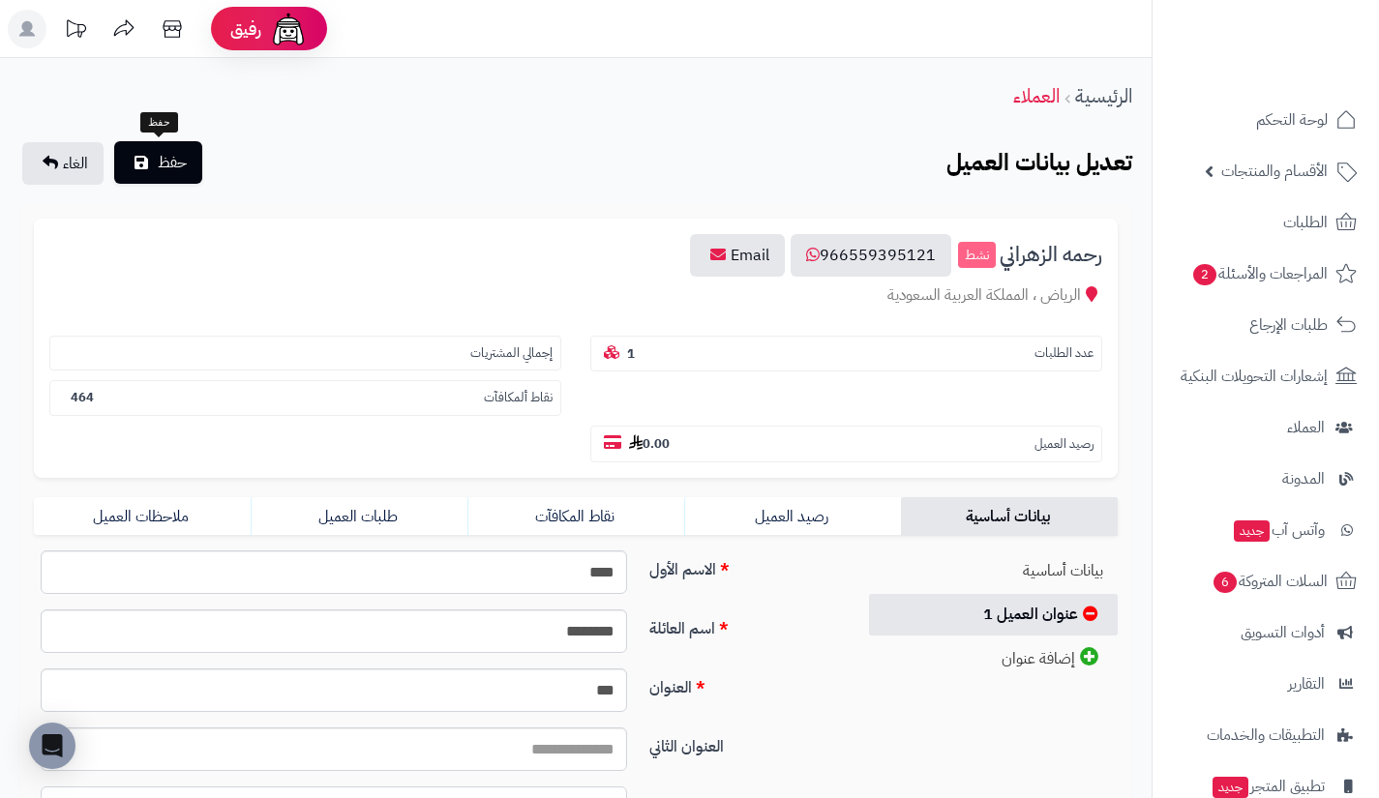
type input "******"
click at [158, 148] on button "حفظ" at bounding box center [158, 162] width 88 height 43
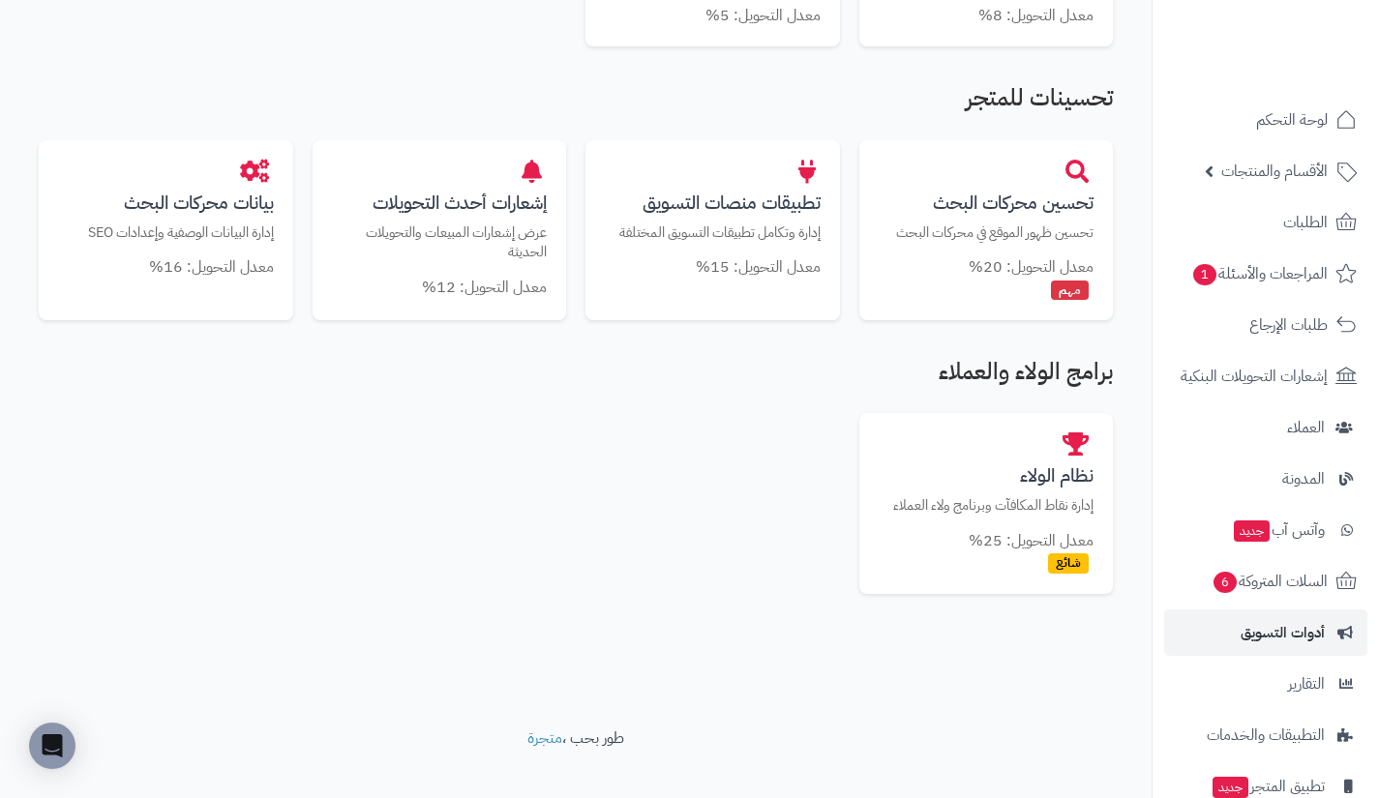
scroll to position [1104, 0]
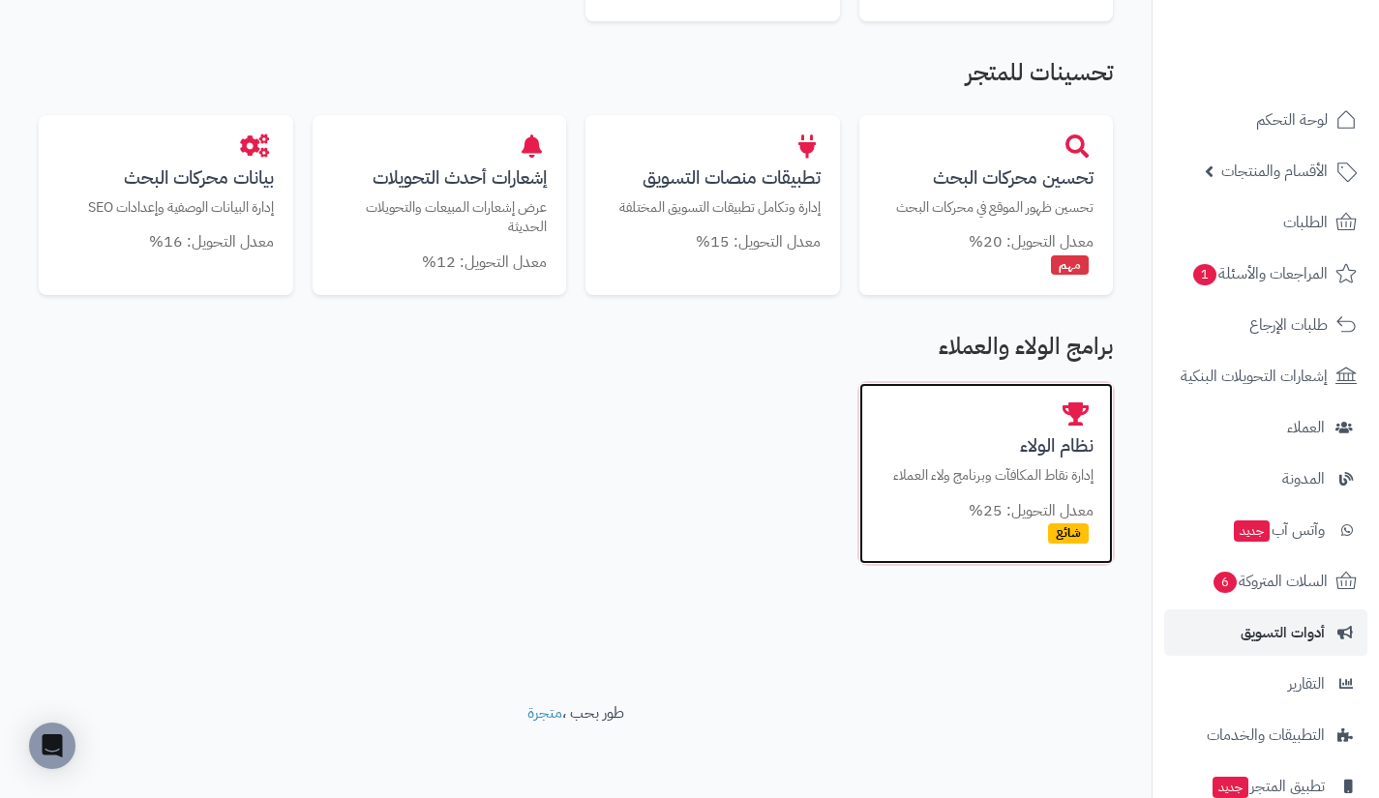
click at [979, 445] on h3 "نظام الولاء" at bounding box center [987, 445] width 216 height 20
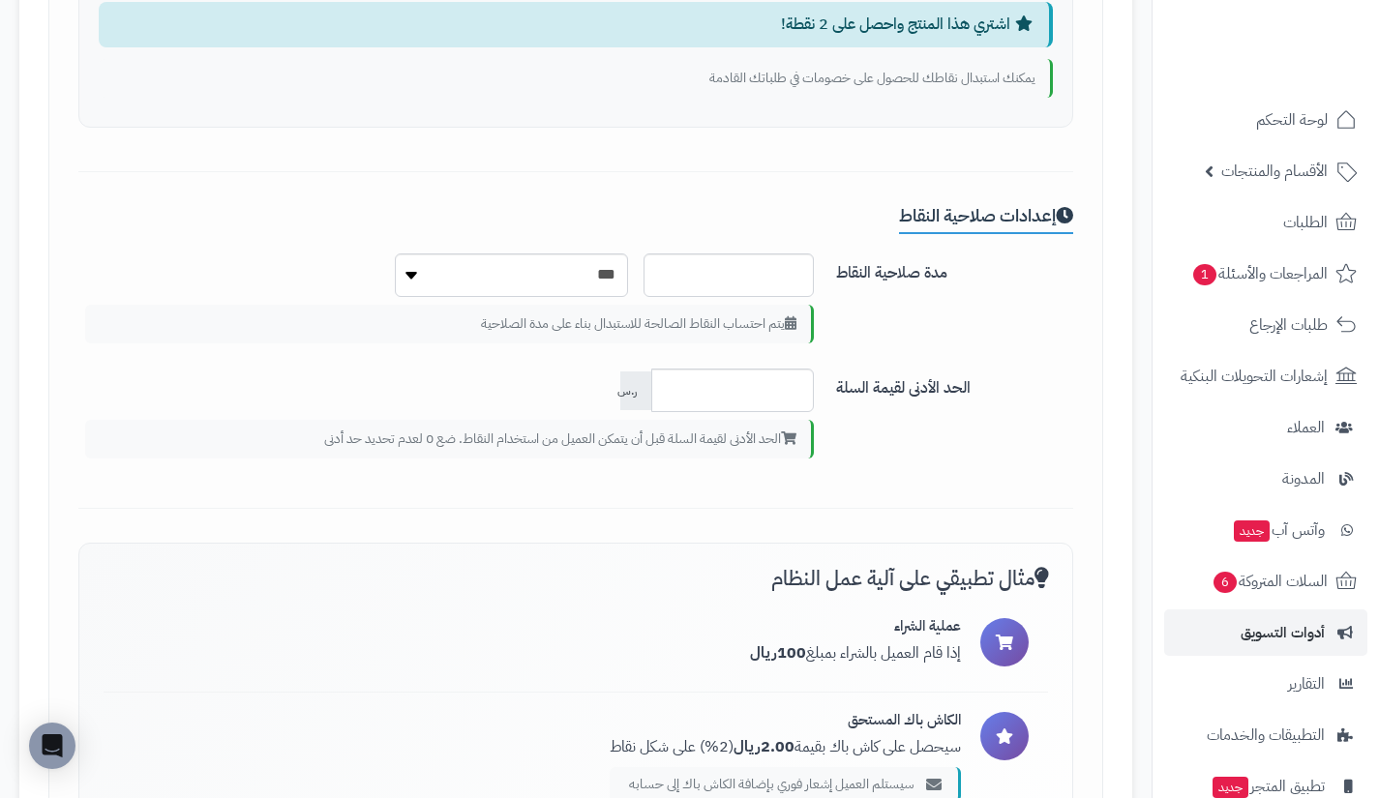
scroll to position [2299, 0]
click at [314, 380] on div "*** ر.س الحد الأدنى لقيمة السلة قبل أن يتمكن العميل من استخدام النقاط. ضع 0 لعد…" at bounding box center [450, 417] width 758 height 100
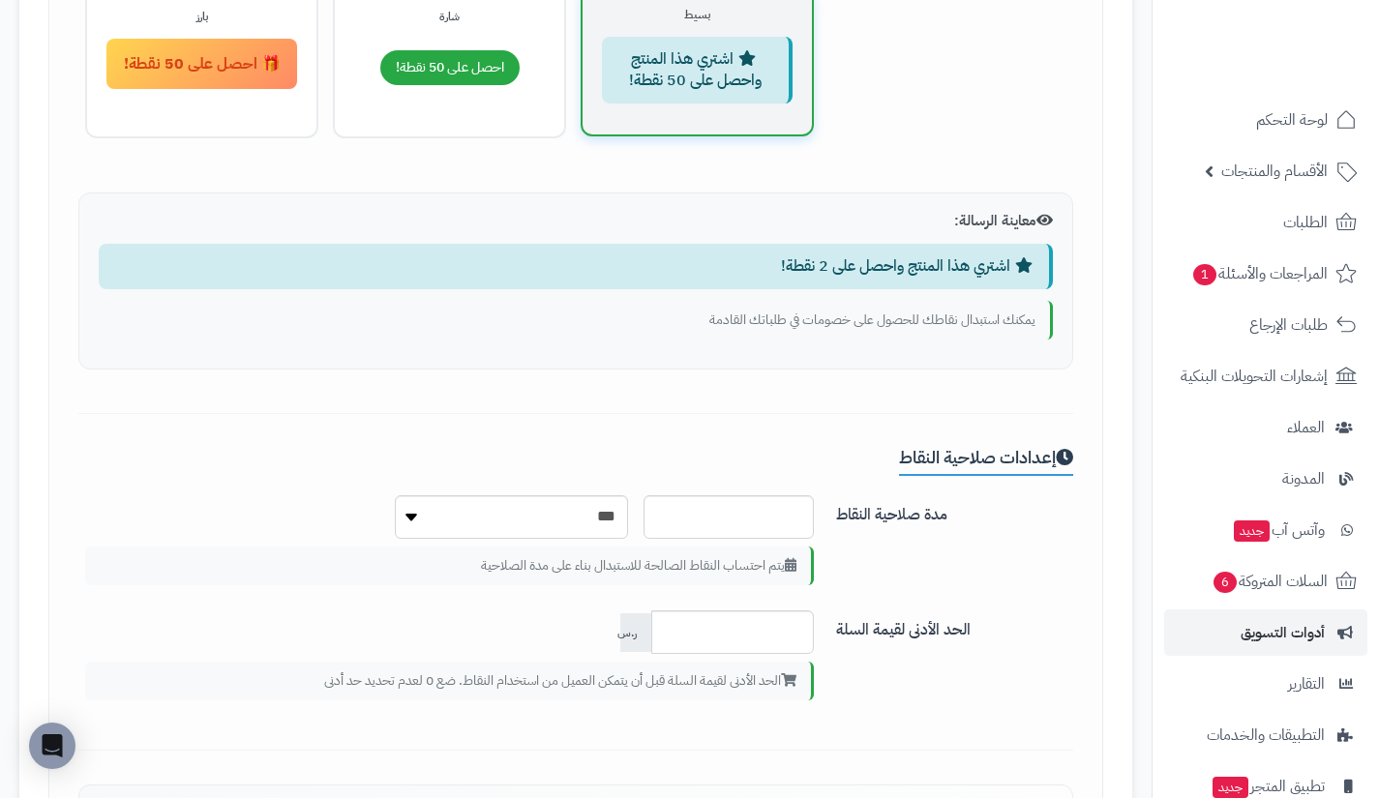
scroll to position [2054, 0]
click at [364, 457] on div "إعدادات صلاحية النقاط مدة صلاحية النقاط * *** ******* *** ***** *** يتم احتساب …" at bounding box center [575, 601] width 995 height 304
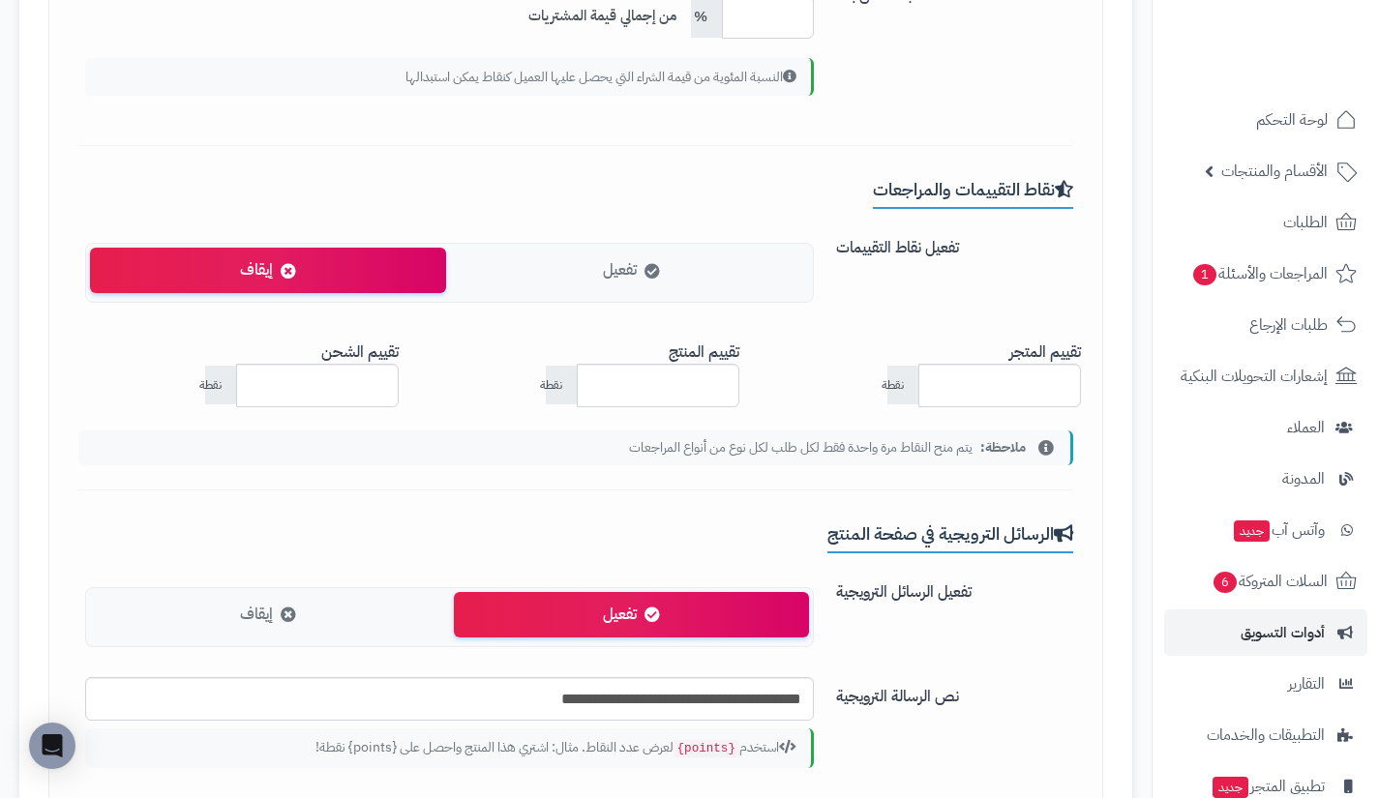
scroll to position [1012, 0]
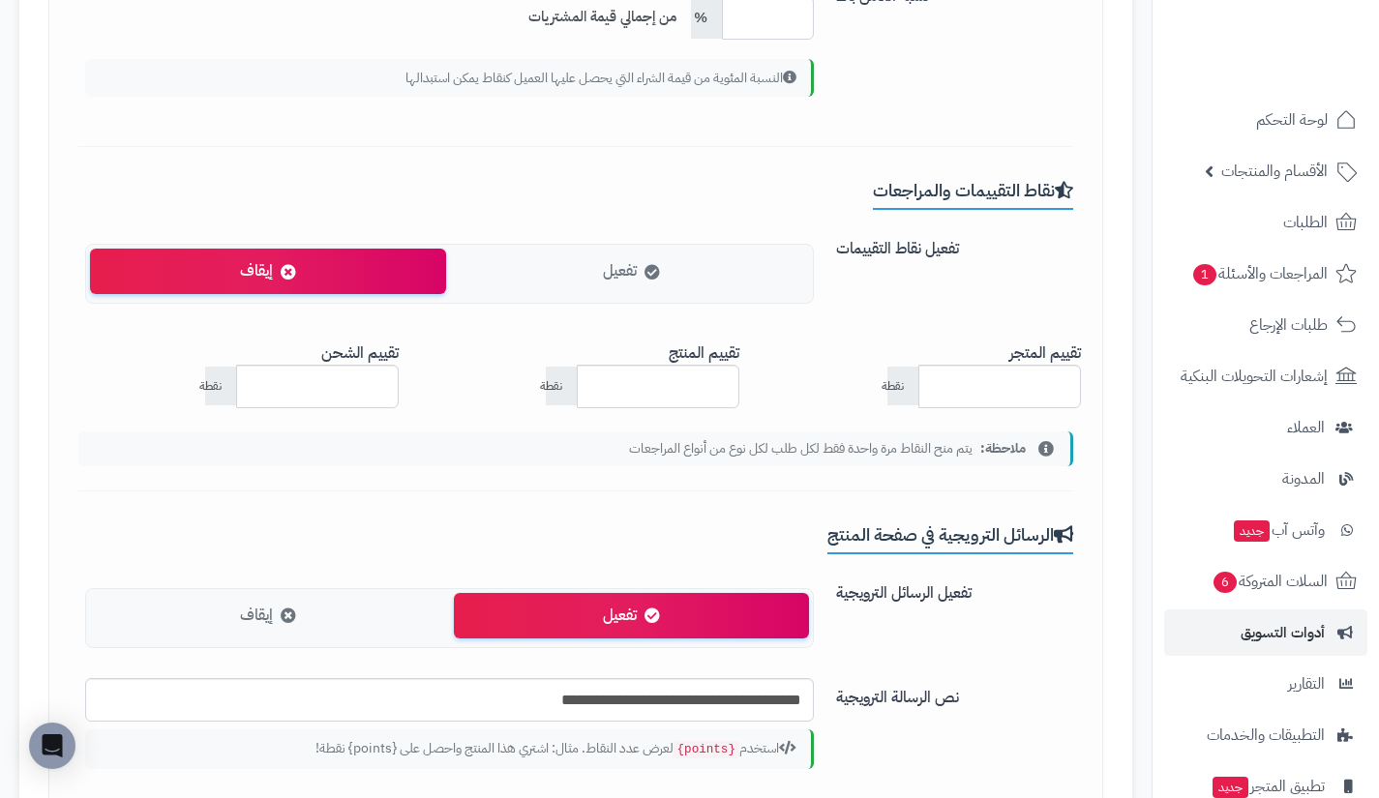
click at [703, 289] on label "تفعيل" at bounding box center [632, 271] width 356 height 45
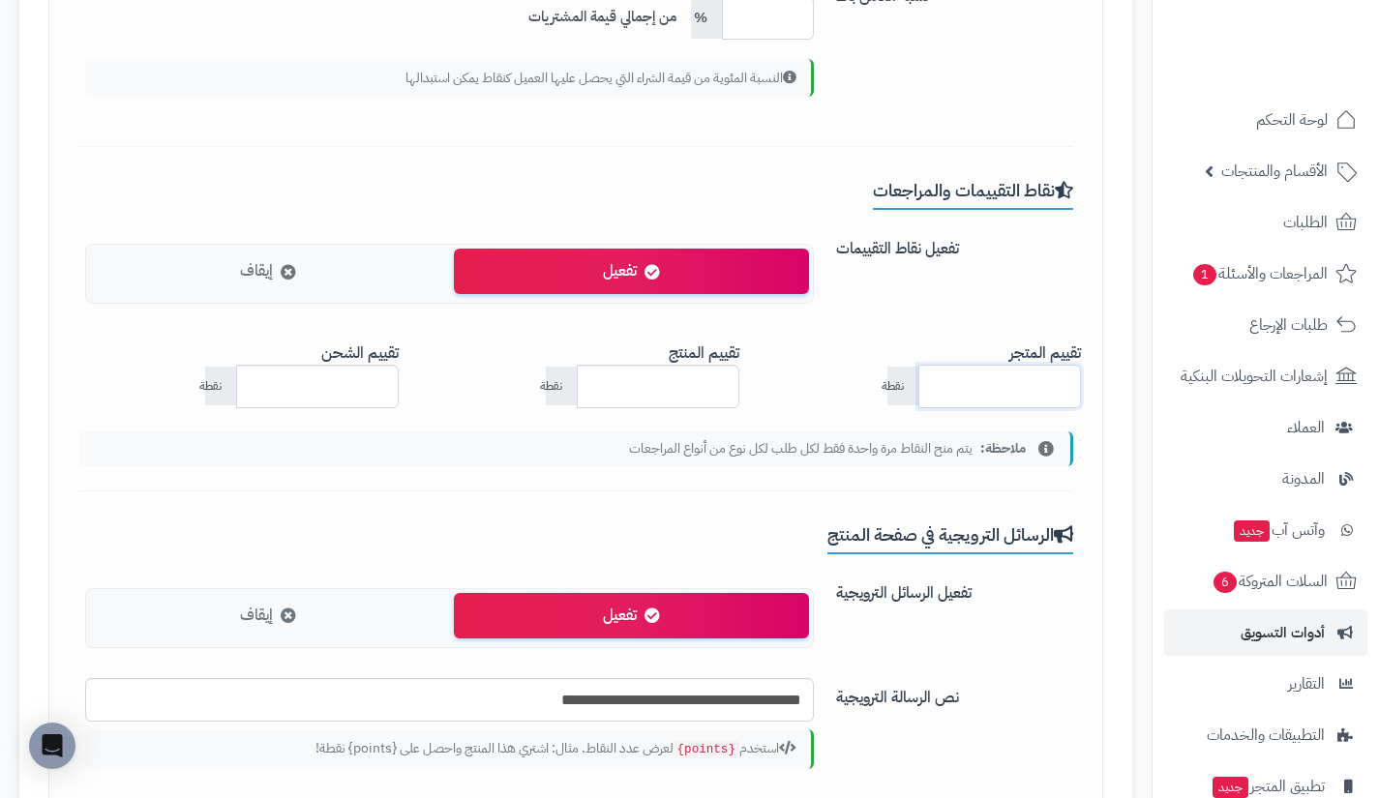
click at [976, 391] on input "*" at bounding box center [999, 387] width 163 height 44
click at [941, 380] on input "*" at bounding box center [999, 387] width 163 height 44
type input "***"
click at [1045, 305] on div "تفعيل نقاط التقييمات تفعيل إيقاف" at bounding box center [576, 281] width 1010 height 105
click at [748, 269] on label "تفعيل" at bounding box center [632, 271] width 356 height 45
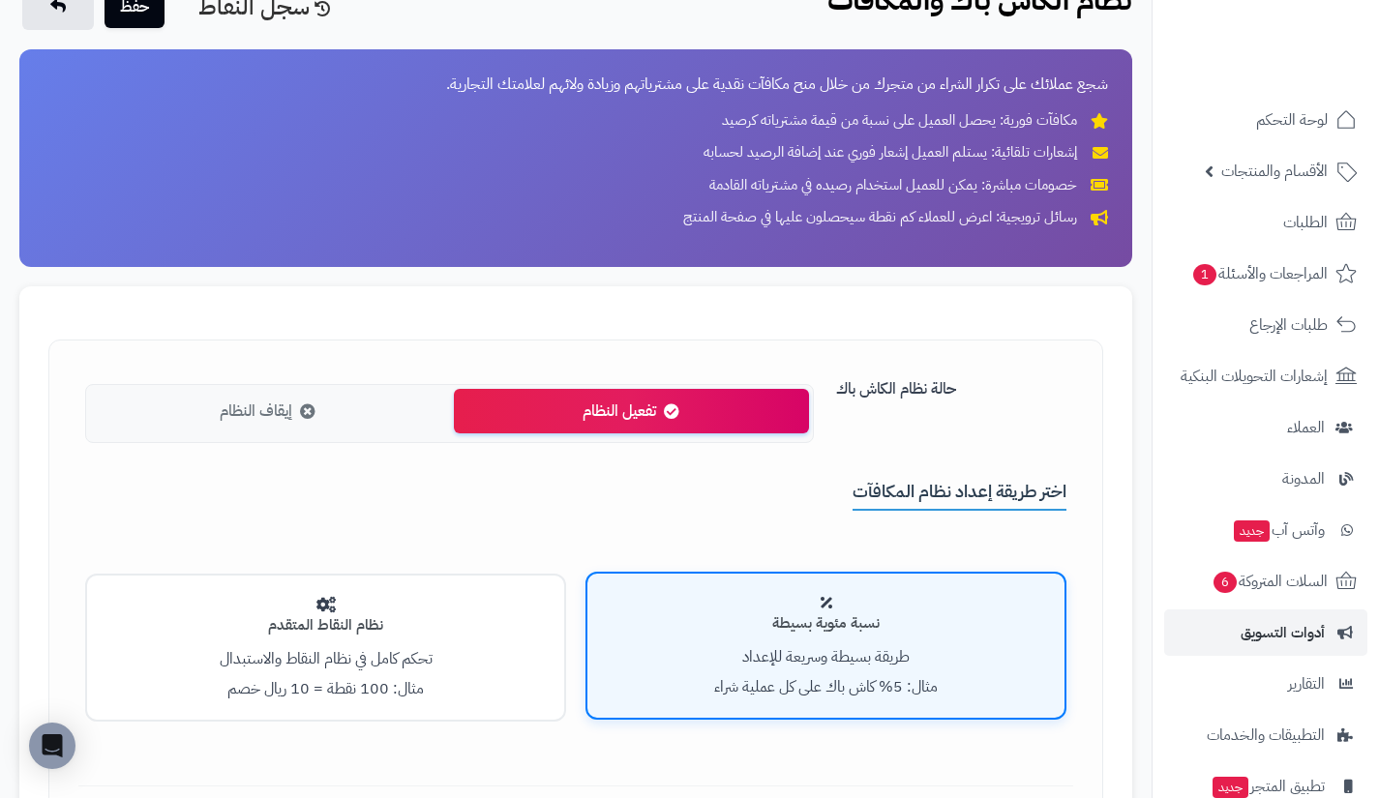
scroll to position [0, 0]
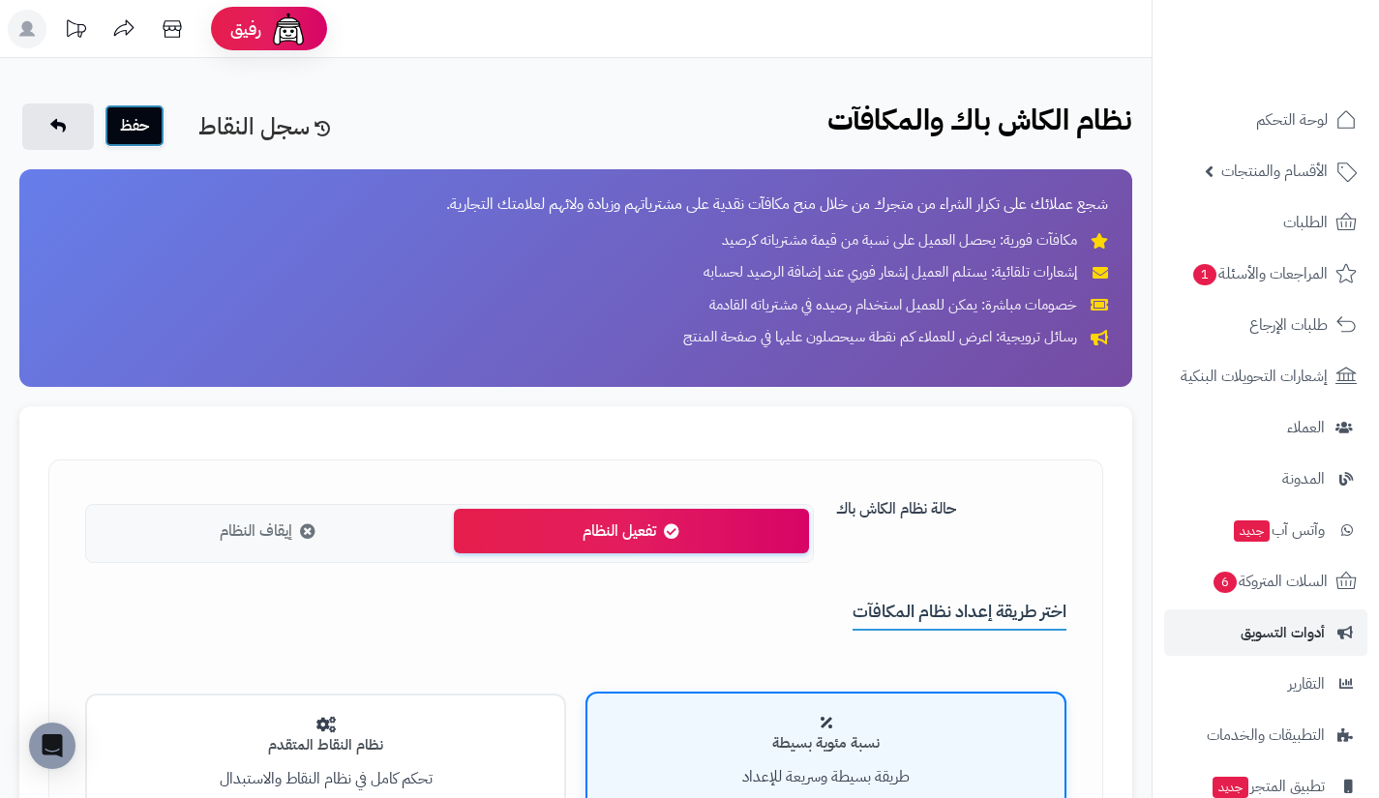
click at [153, 118] on button "حفظ" at bounding box center [135, 126] width 60 height 43
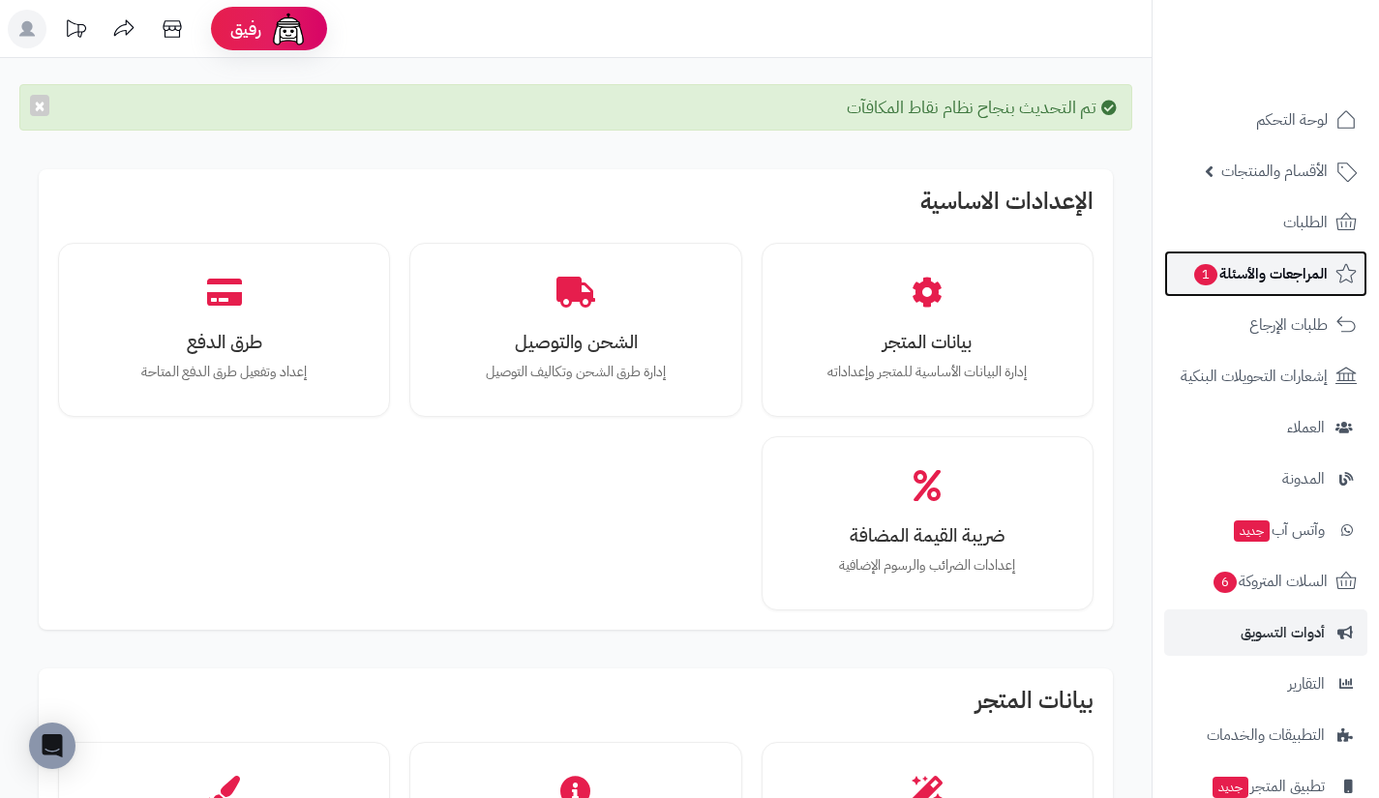
click at [1252, 281] on span "المراجعات والأسئلة 1" at bounding box center [1259, 273] width 135 height 27
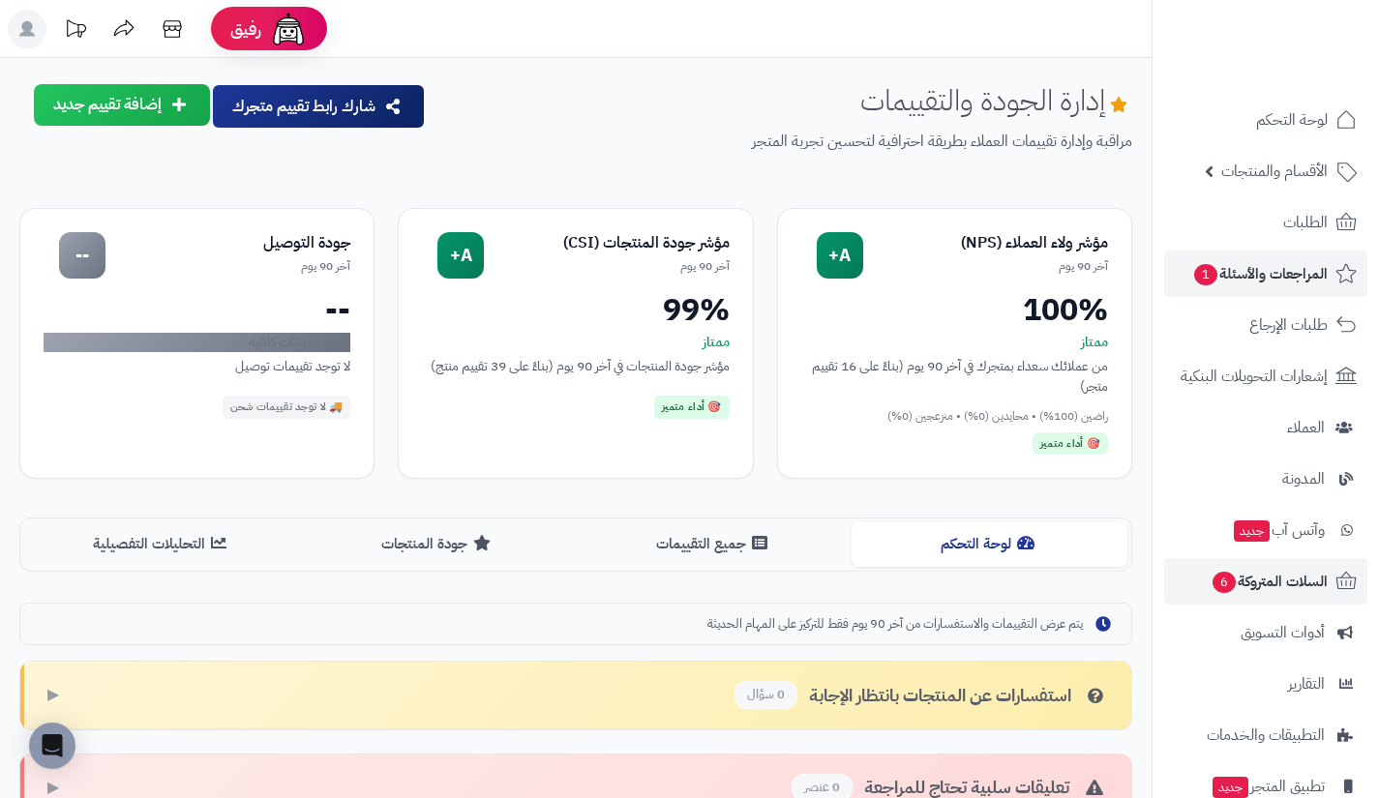
scroll to position [138, 0]
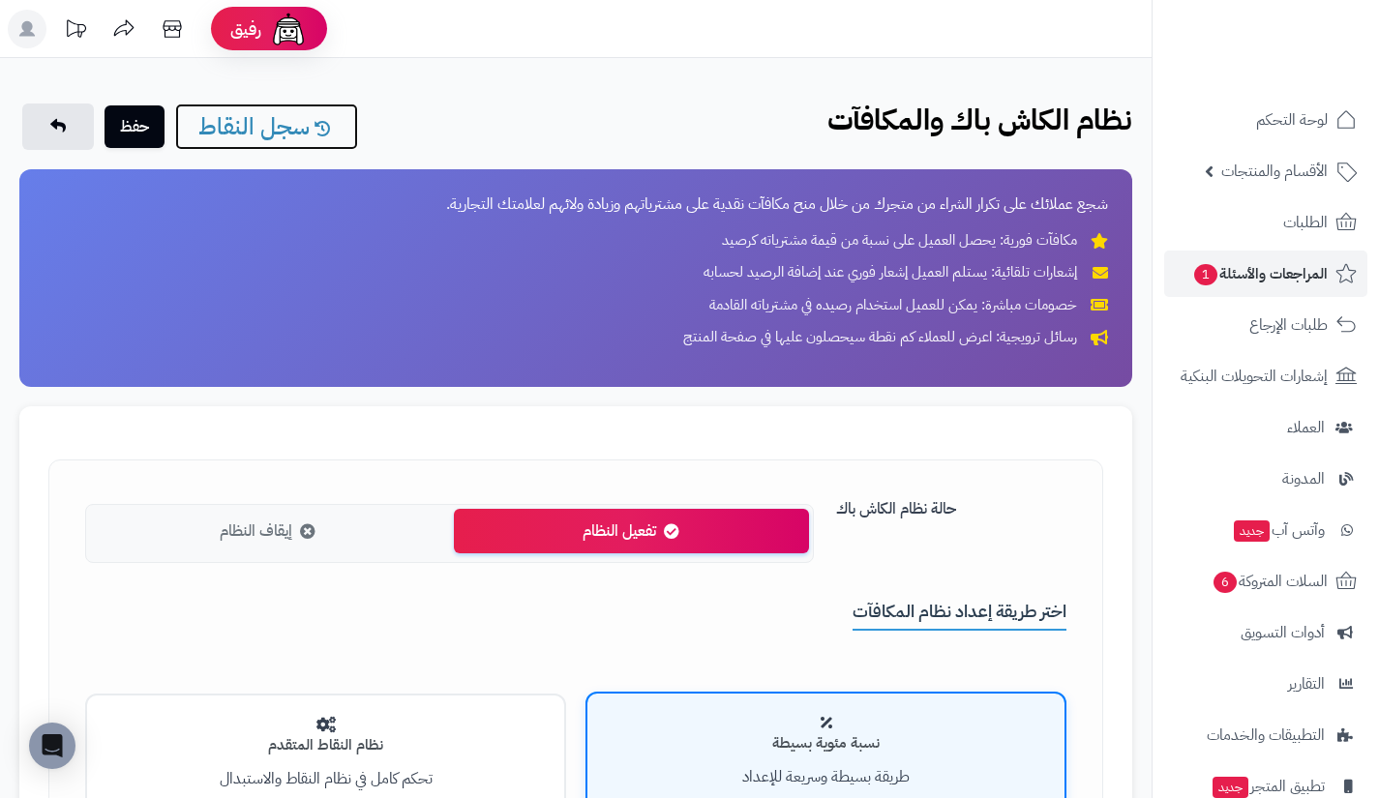
click at [281, 134] on link "سجل النقاط" at bounding box center [266, 127] width 183 height 46
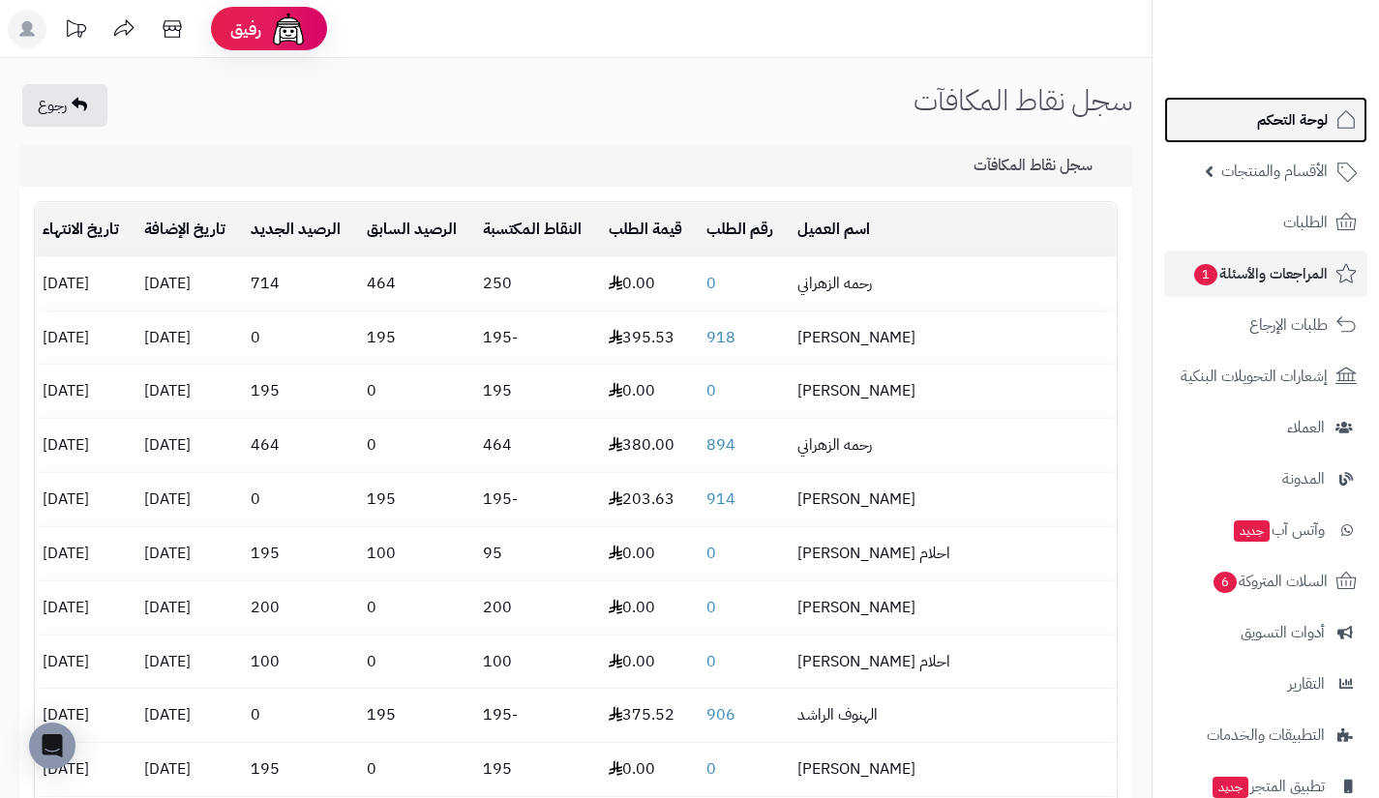
click at [1264, 125] on span "لوحة التحكم" at bounding box center [1292, 119] width 71 height 27
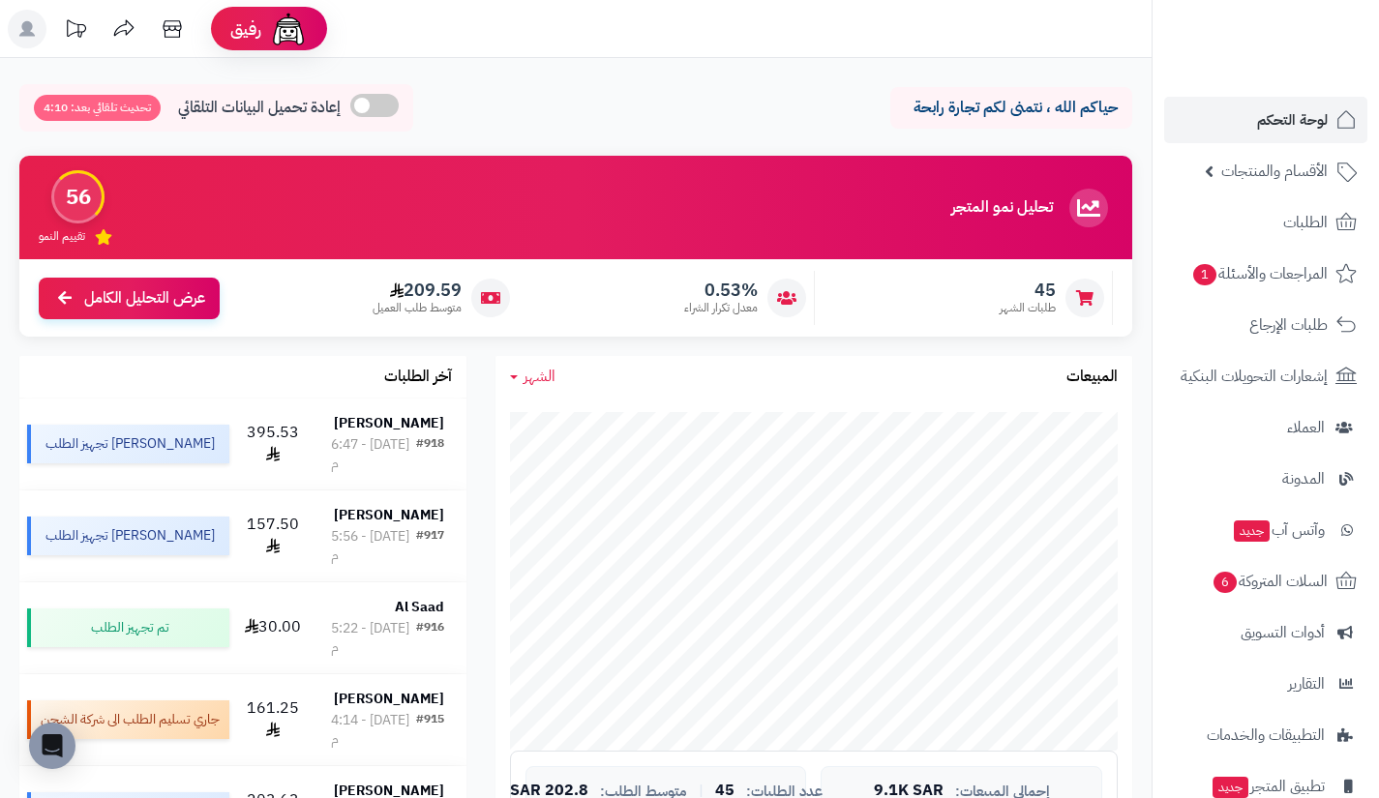
click at [357, 343] on div "تحليل نمو المتجر مرحلة النمو 56 تقييم النمو 45 طلبات الشهر 0.53% معدل تكرار الش…" at bounding box center [576, 256] width 1142 height 200
